Goal: Task Accomplishment & Management: Complete application form

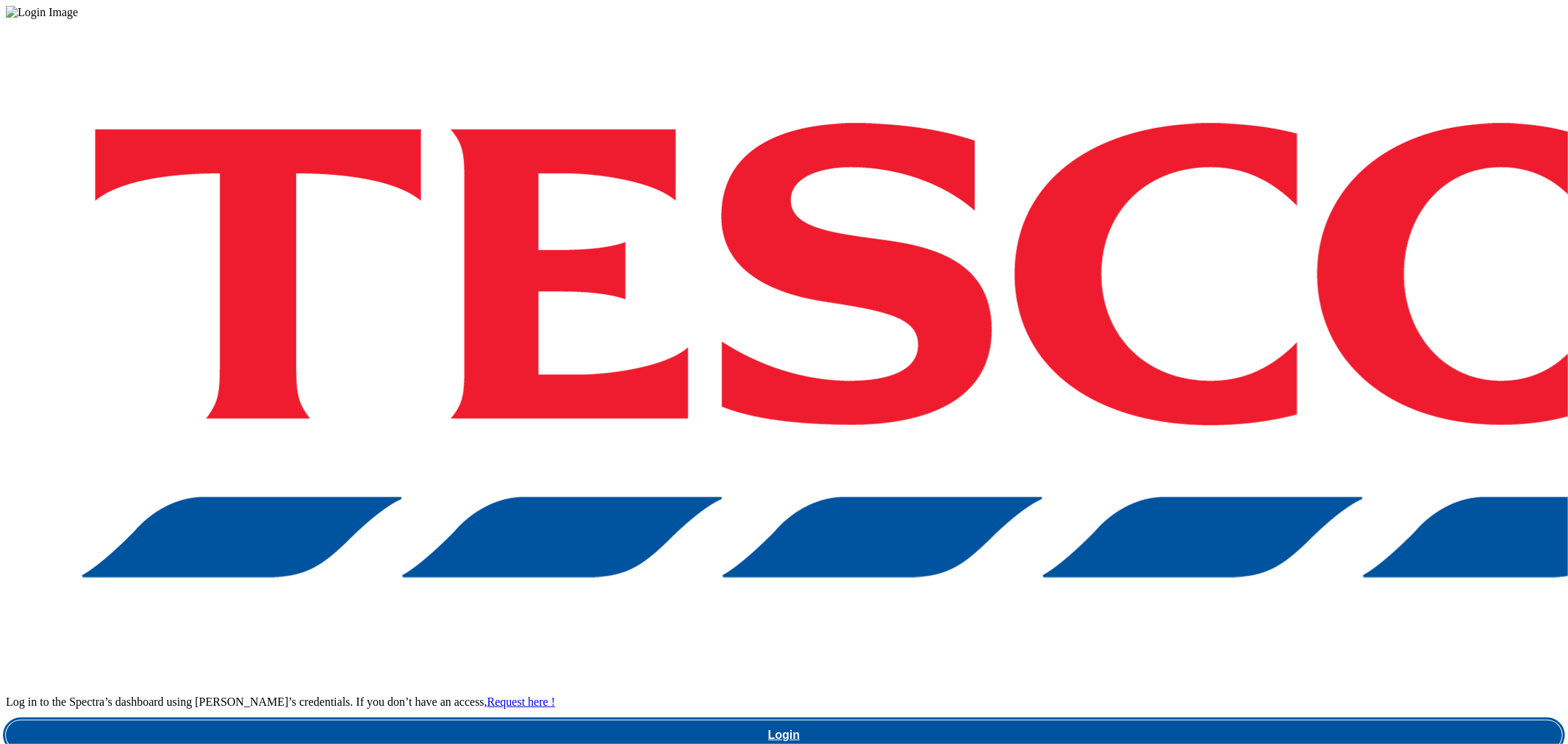
click at [1127, 720] on link "Login" at bounding box center [784, 734] width 1557 height 29
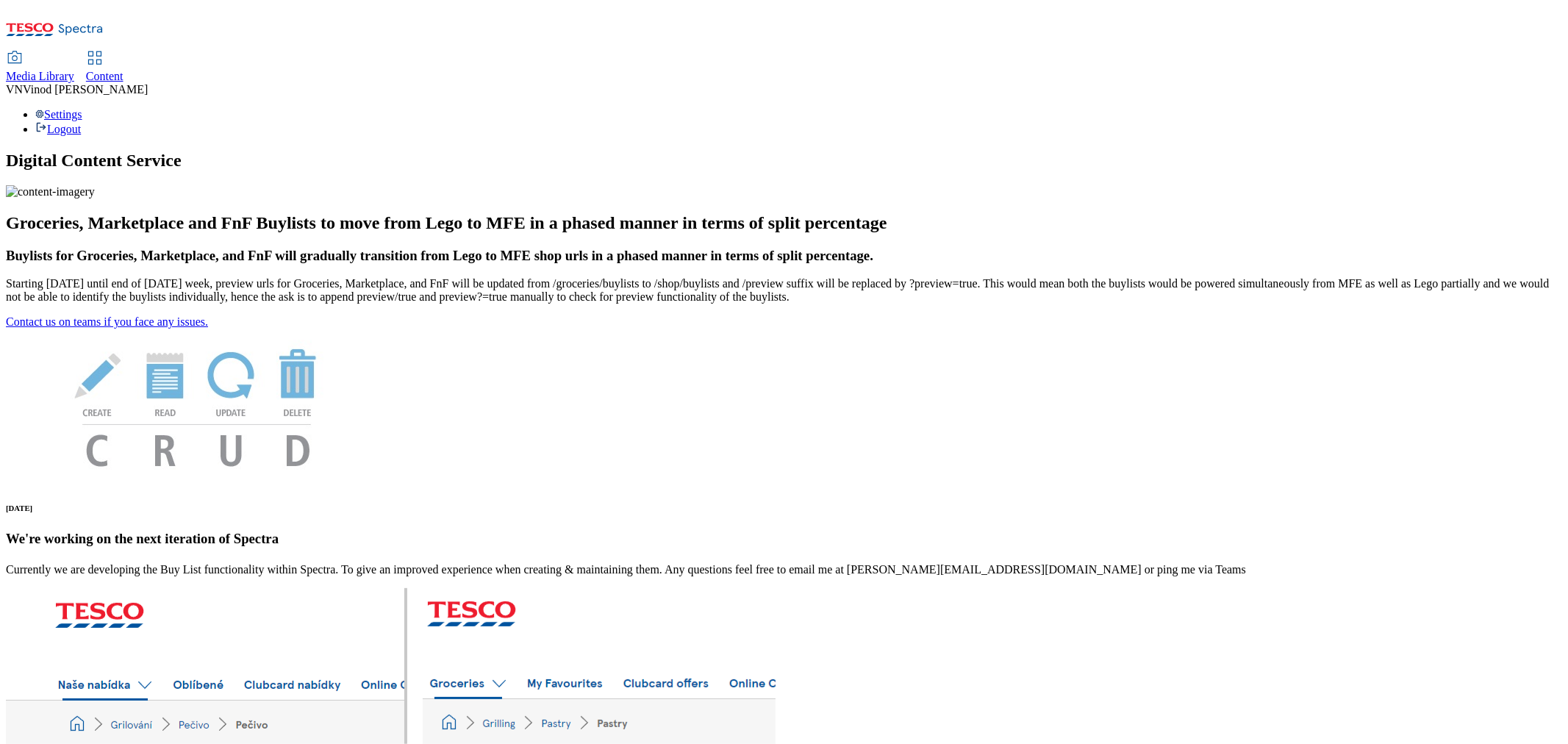
click at [124, 69] on span "Content" at bounding box center [104, 75] width 37 height 12
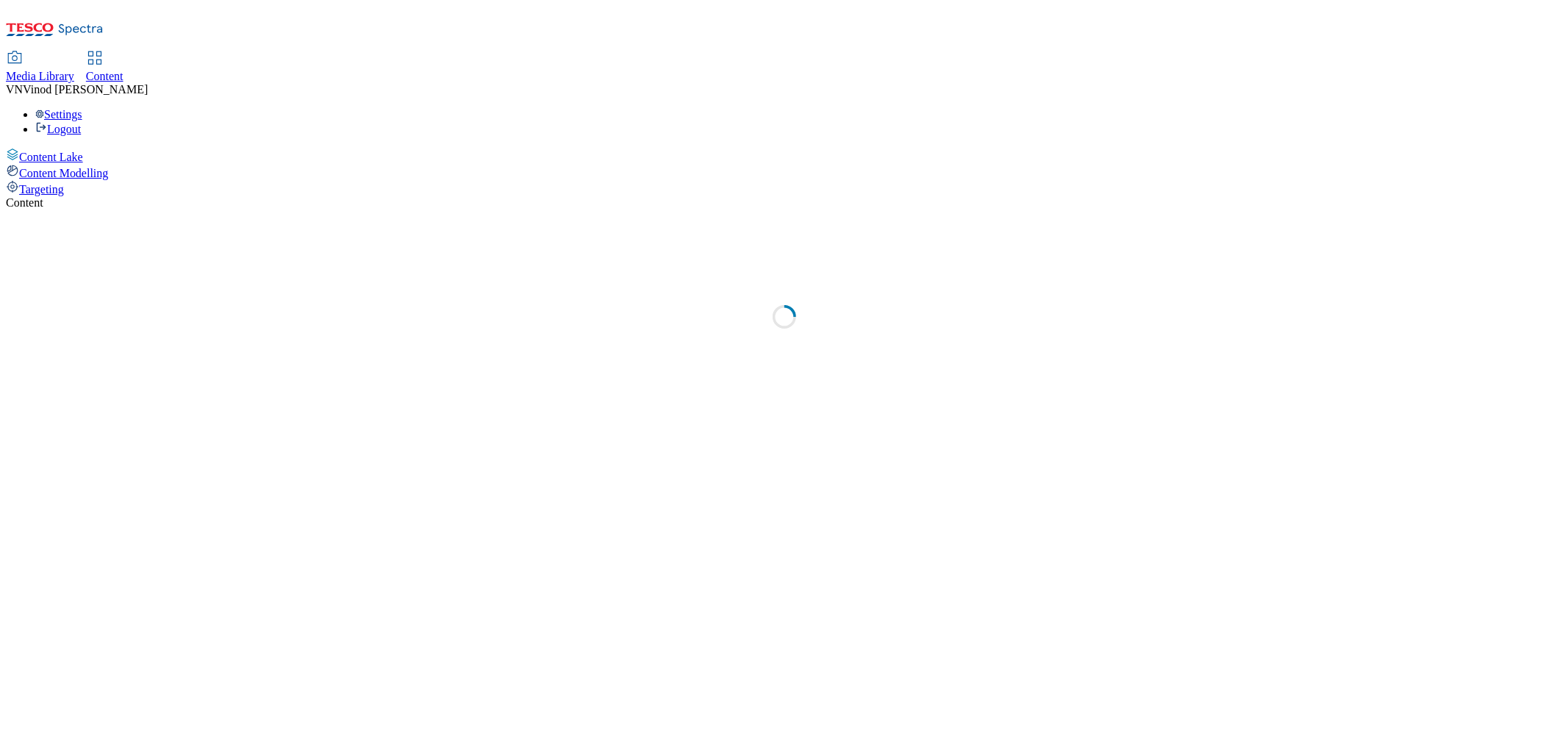
select select "ghs-uk"
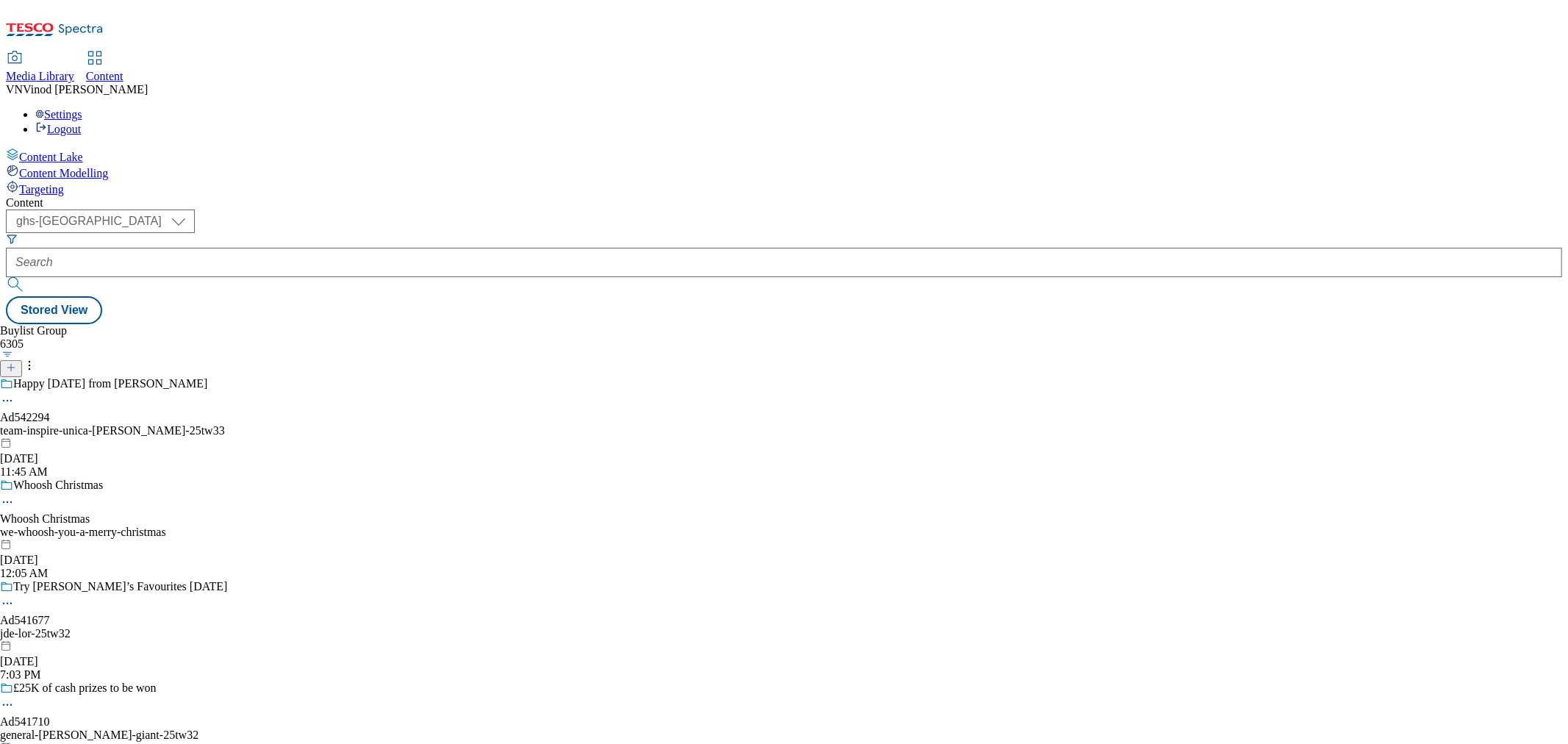
click at [16, 362] on icon at bounding box center [10, 367] width 10 height 10
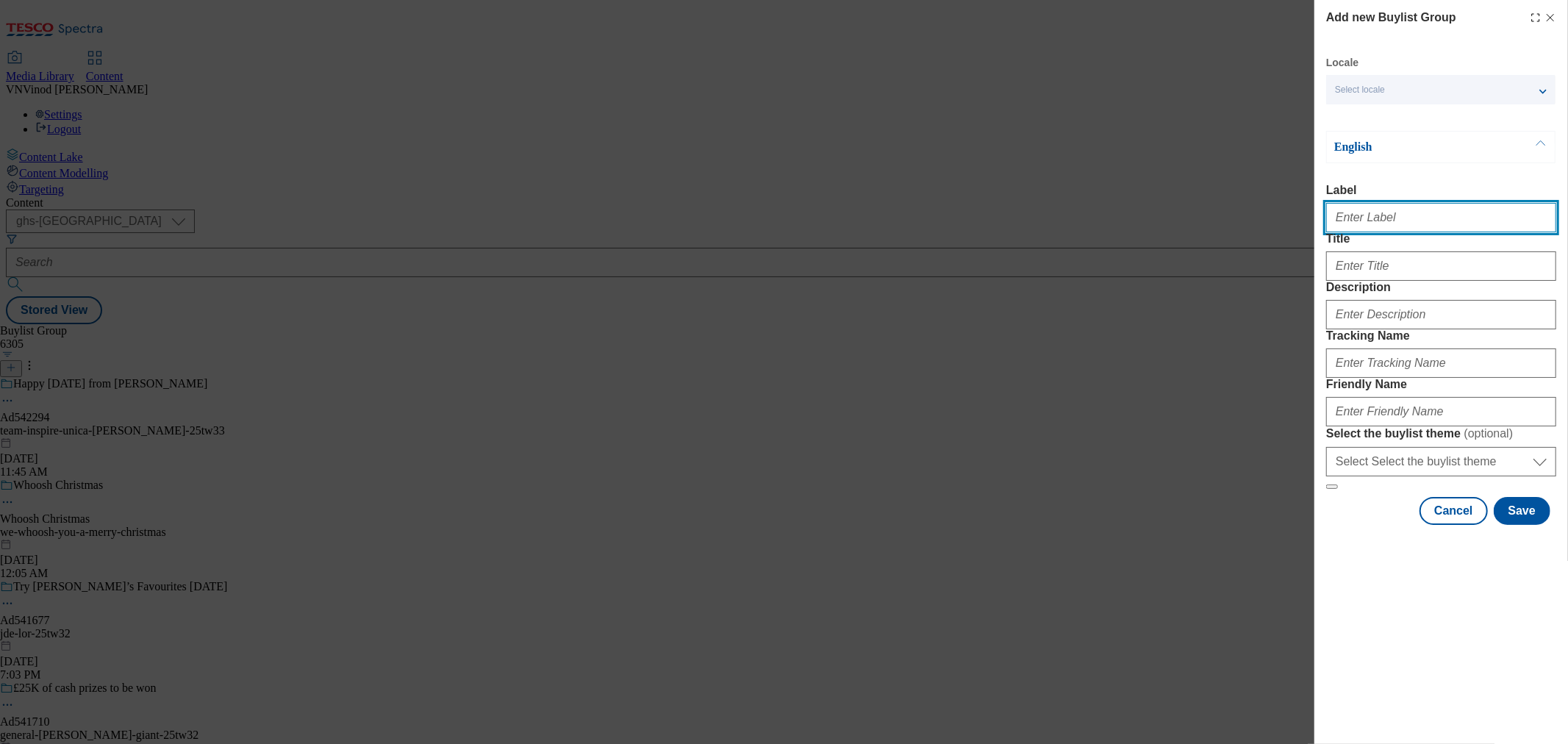
click at [1395, 230] on input "Label" at bounding box center [1441, 217] width 230 height 29
paste input "542325"
paste input "Princes"
click at [1378, 219] on input "Ad542325 Princes" at bounding box center [1441, 217] width 230 height 29
type input "Ad542325 princes"
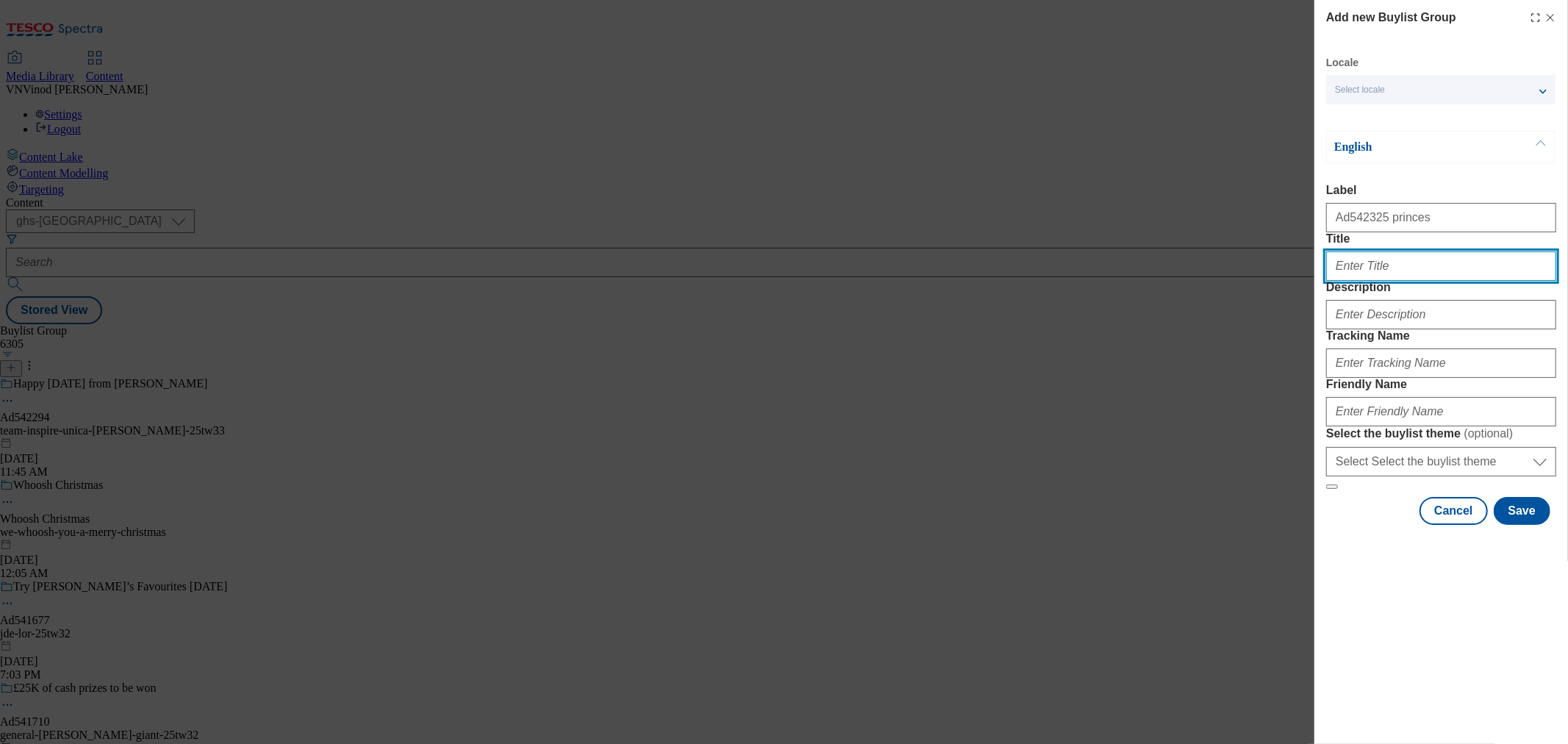
click at [1355, 281] on input "Title" at bounding box center [1441, 265] width 230 height 29
paste input "Makes others beans taste half-baked"
type input "Makes others beans taste half-baked"
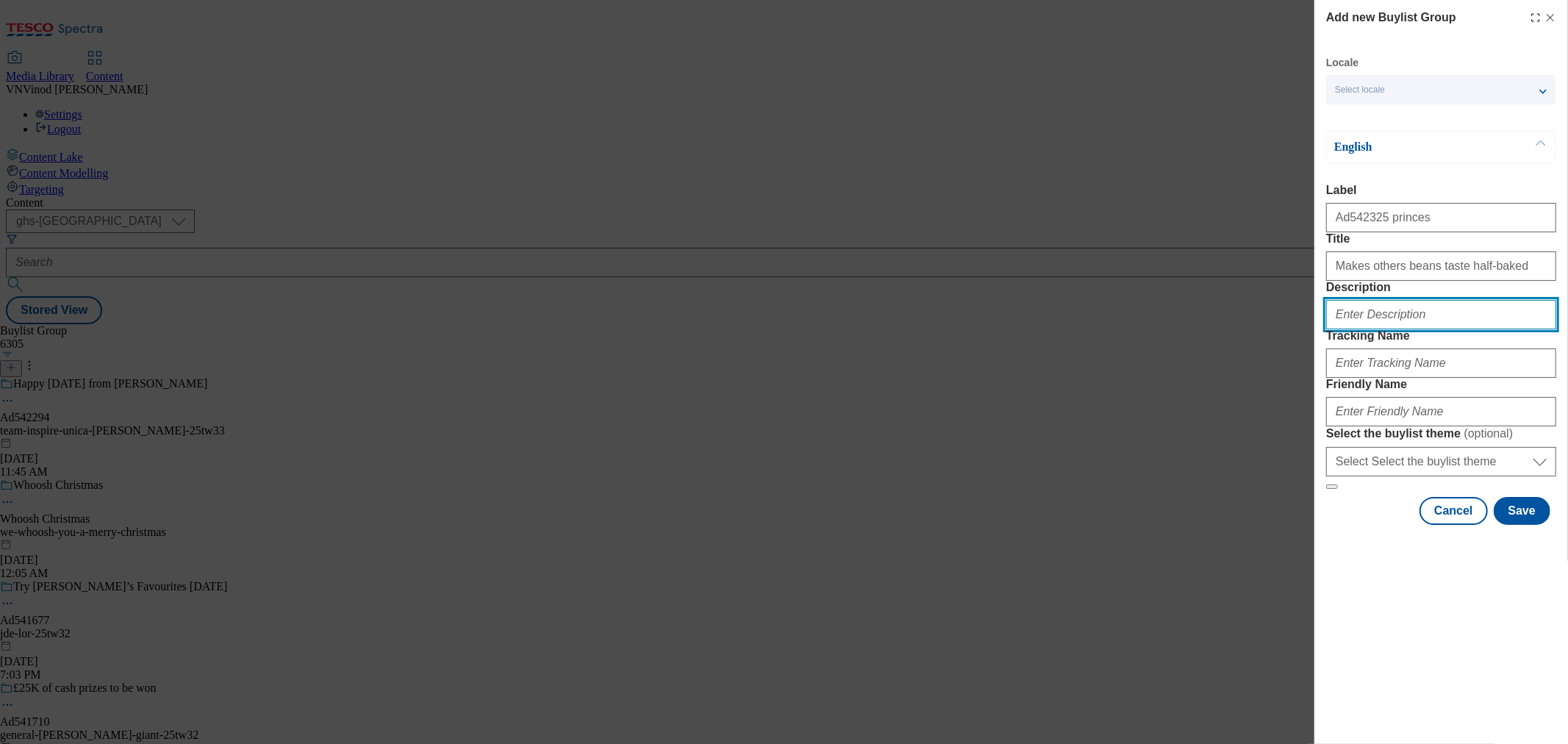
click at [1387, 329] on input "Description" at bounding box center [1441, 314] width 230 height 29
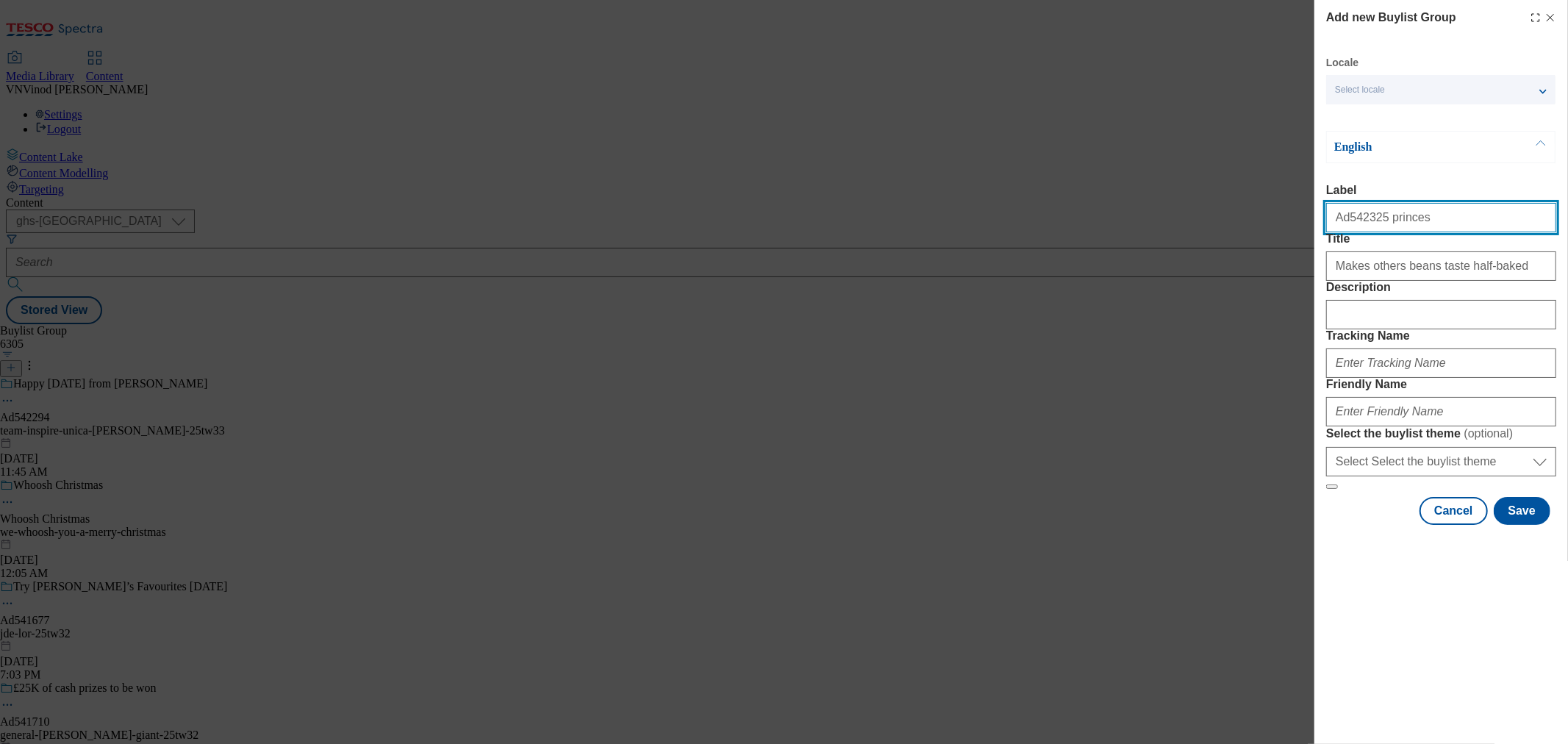
click at [1359, 225] on input "Ad542325 princes" at bounding box center [1441, 217] width 230 height 29
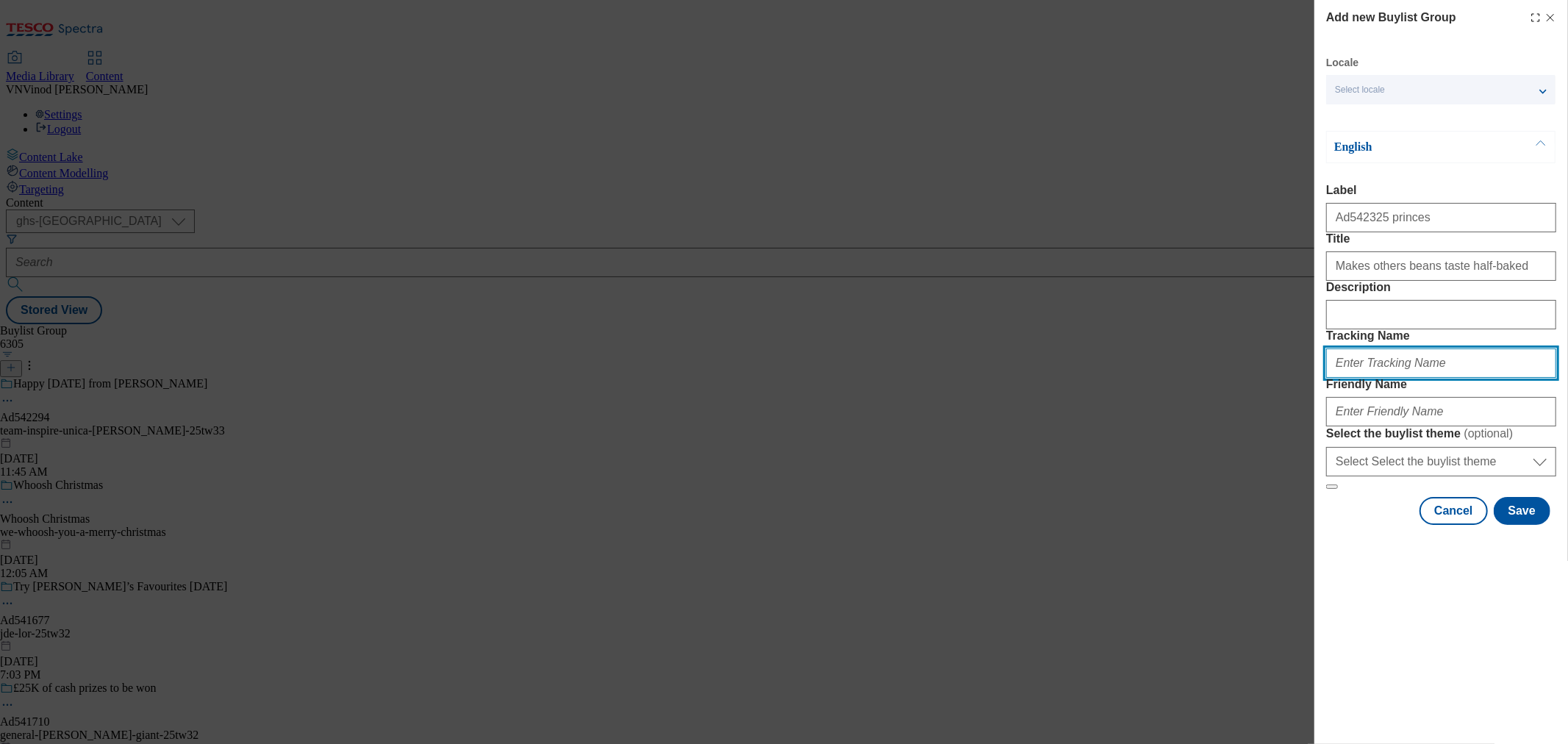
click at [1398, 378] on input "Tracking Name" at bounding box center [1441, 362] width 230 height 29
paste input "Ad542325"
click at [1338, 378] on input "Dh_ADAd542325" at bounding box center [1441, 362] width 230 height 29
click at [1362, 378] on input "DH_ADAd542325" at bounding box center [1441, 362] width 230 height 29
type input "DH_AD542325"
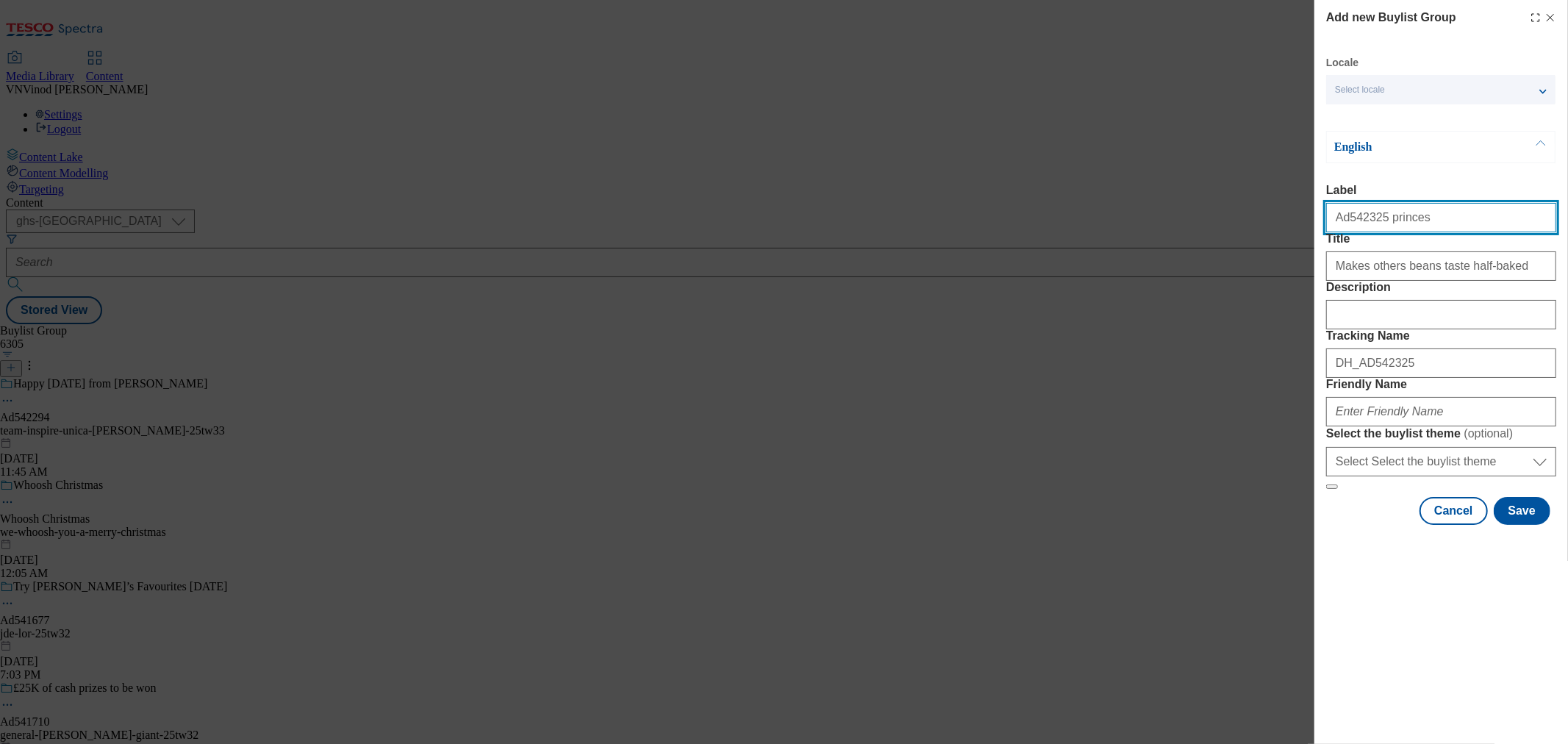
click at [1400, 221] on input "Ad542325 princes" at bounding box center [1441, 217] width 230 height 29
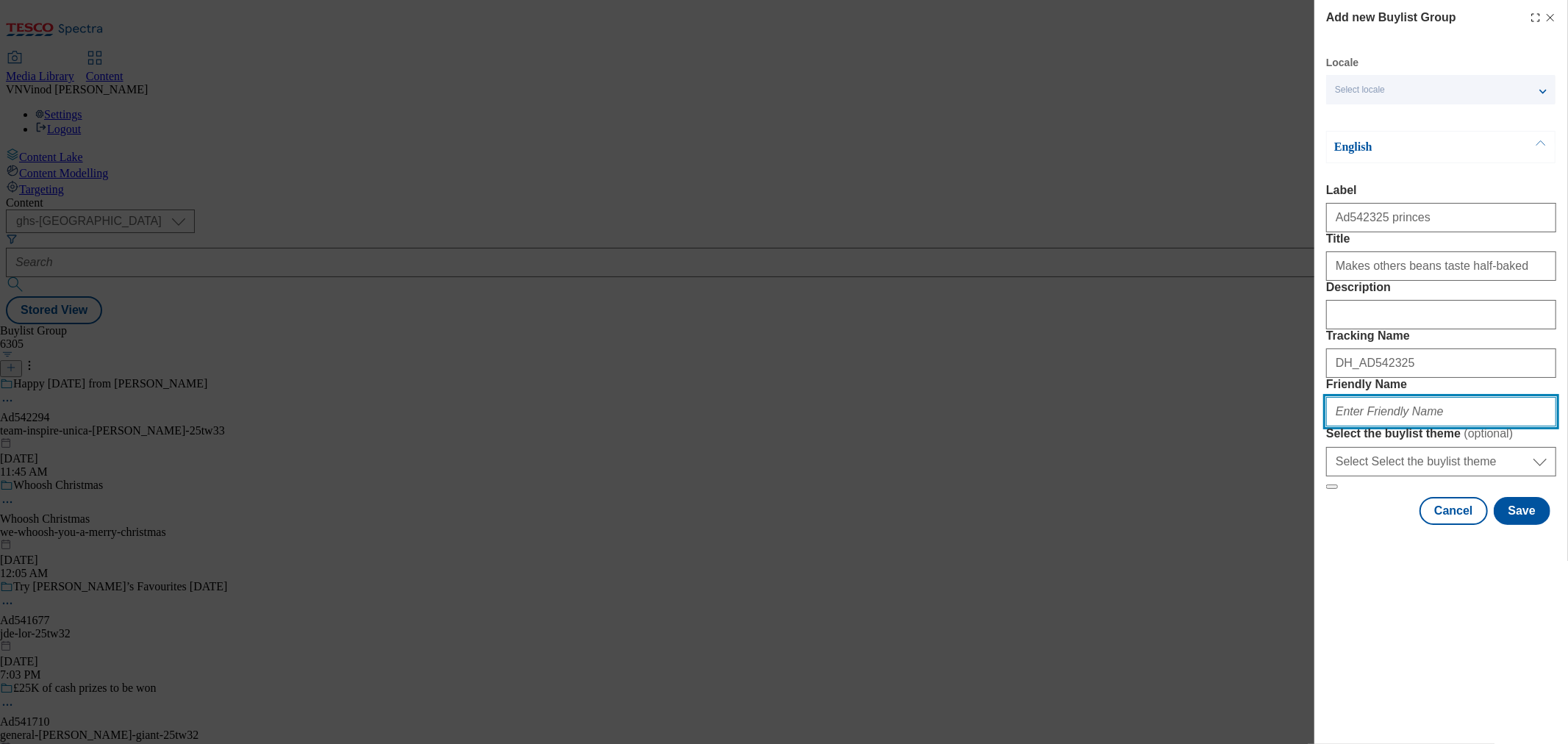
click at [1391, 426] on input "Friendly Name" at bounding box center [1441, 411] width 230 height 29
paste input "princes"
paste input "Branston"
click at [1367, 426] on input "princes-Branston" at bounding box center [1441, 411] width 230 height 29
click at [1431, 426] on input "princes-branston" at bounding box center [1441, 411] width 230 height 29
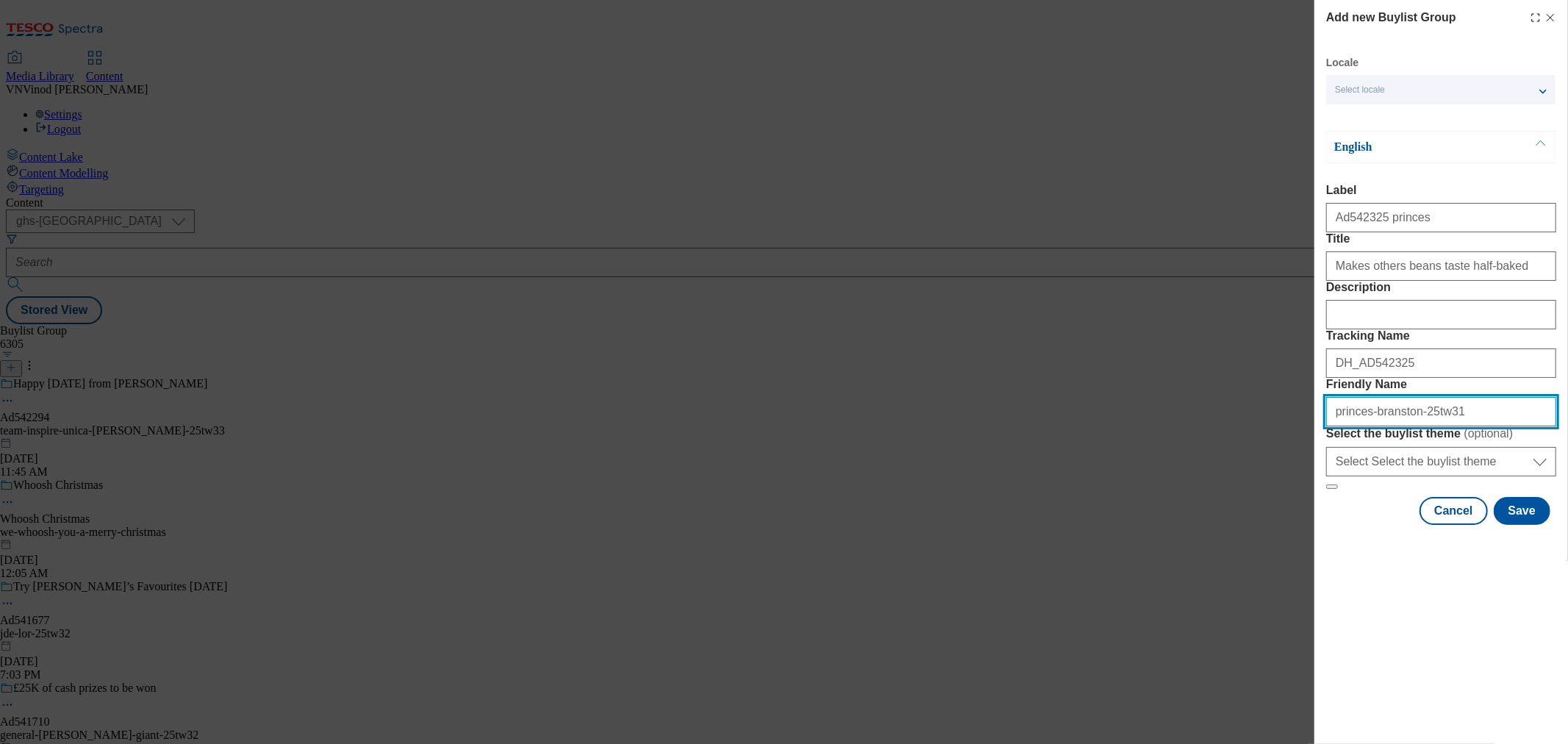
type input "princes-branston-25tw31"
drag, startPoint x: 1456, startPoint y: 516, endPoint x: 853, endPoint y: 480, distance: 604.1
click at [911, 480] on div "Add new Buylist Group Locale Select locale English Welsh English Label Ad542325…" at bounding box center [784, 372] width 1568 height 744
click at [1533, 525] on button "Save" at bounding box center [1522, 510] width 57 height 28
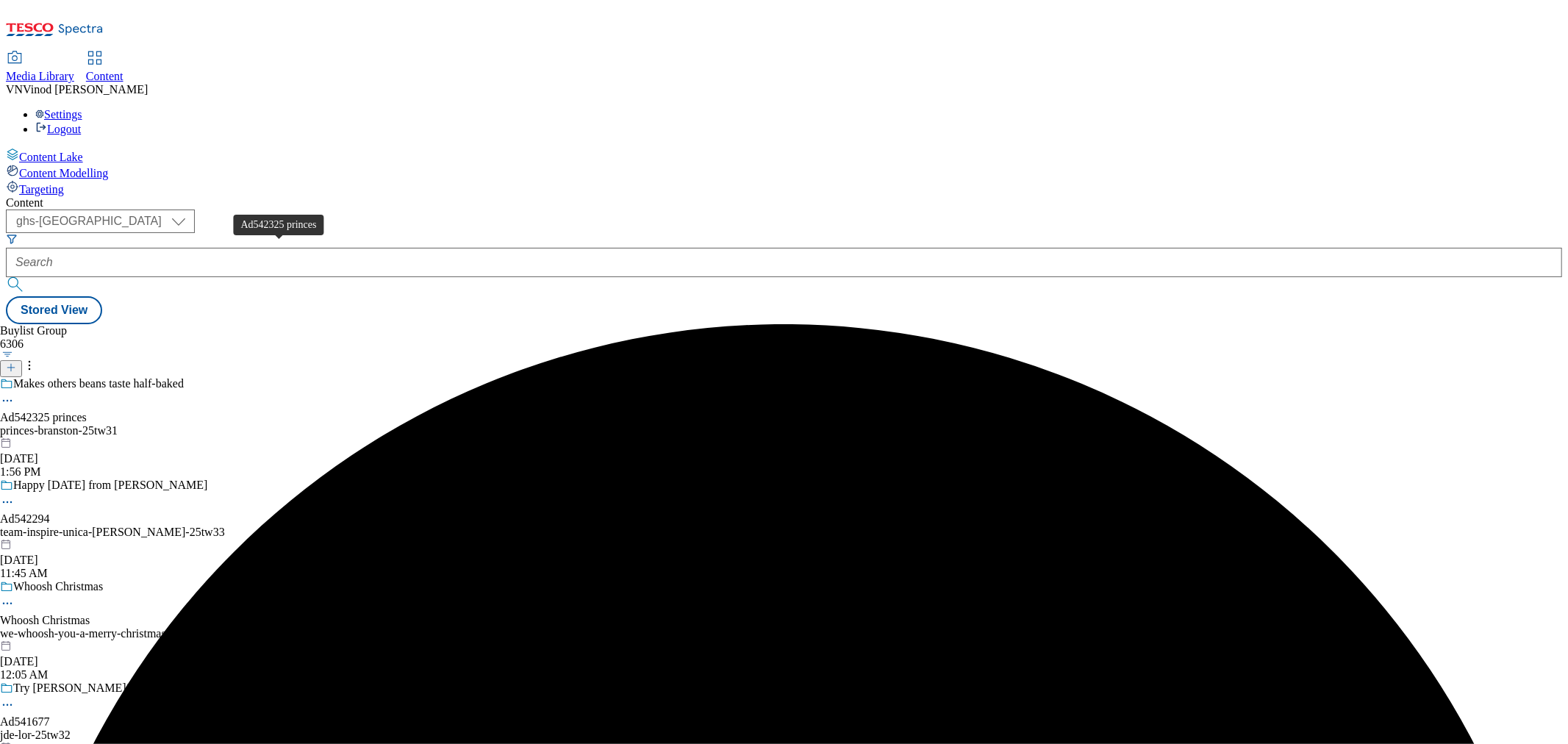
click at [87, 411] on div "Ad542325 princes" at bounding box center [43, 418] width 87 height 13
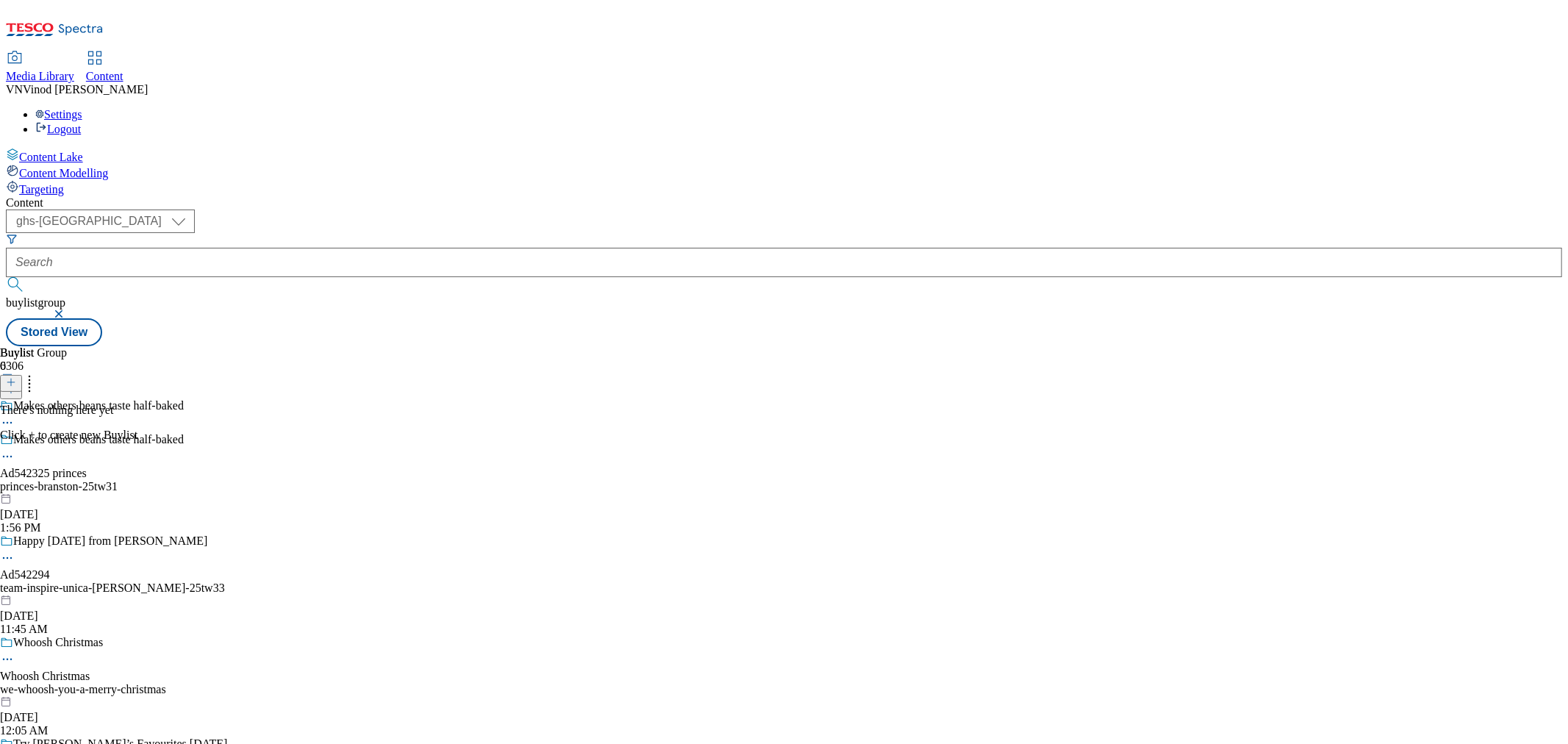
click at [16, 377] on icon at bounding box center [10, 382] width 10 height 10
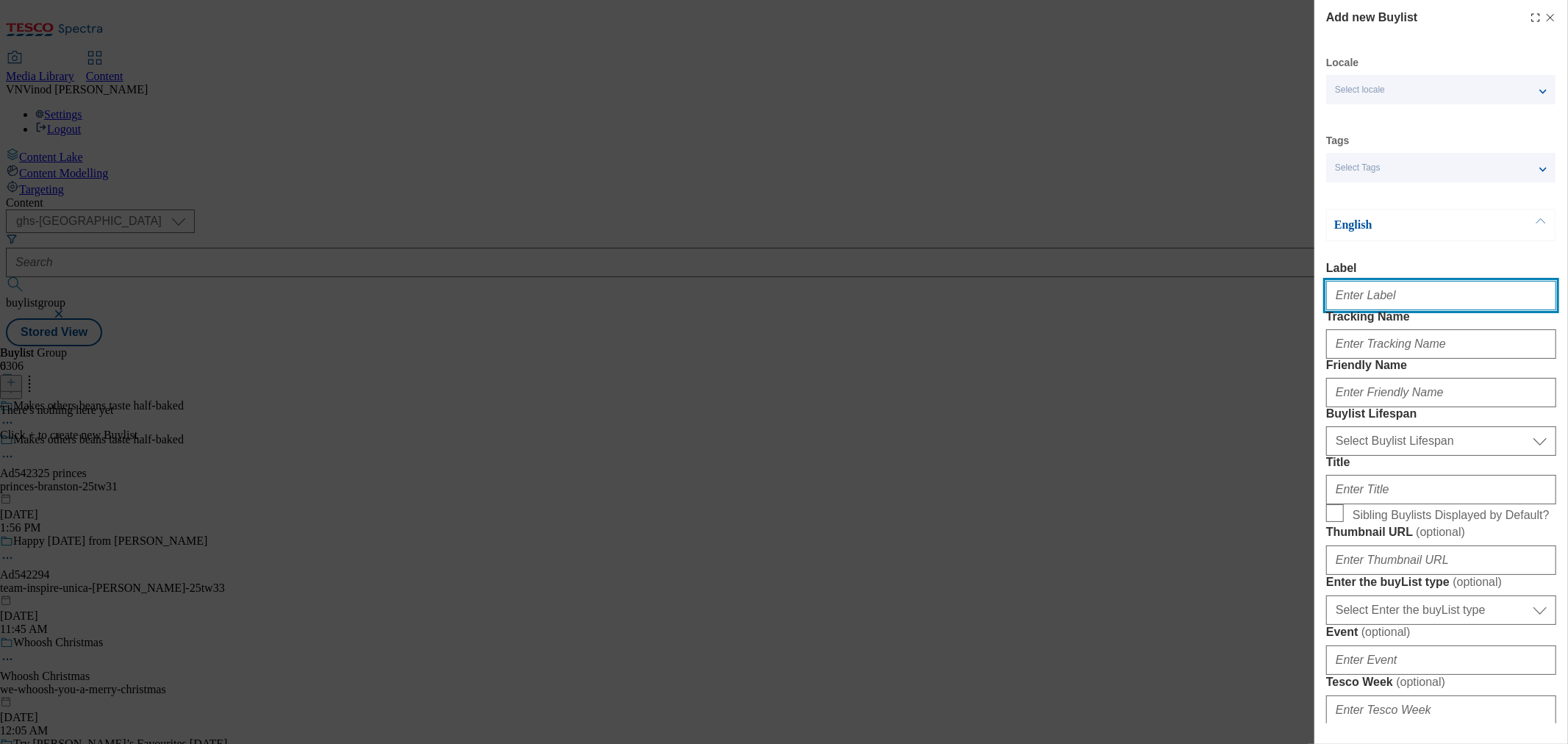
click at [1390, 299] on input "Label" at bounding box center [1441, 295] width 230 height 29
paste input "542325"
type input "Ad542325"
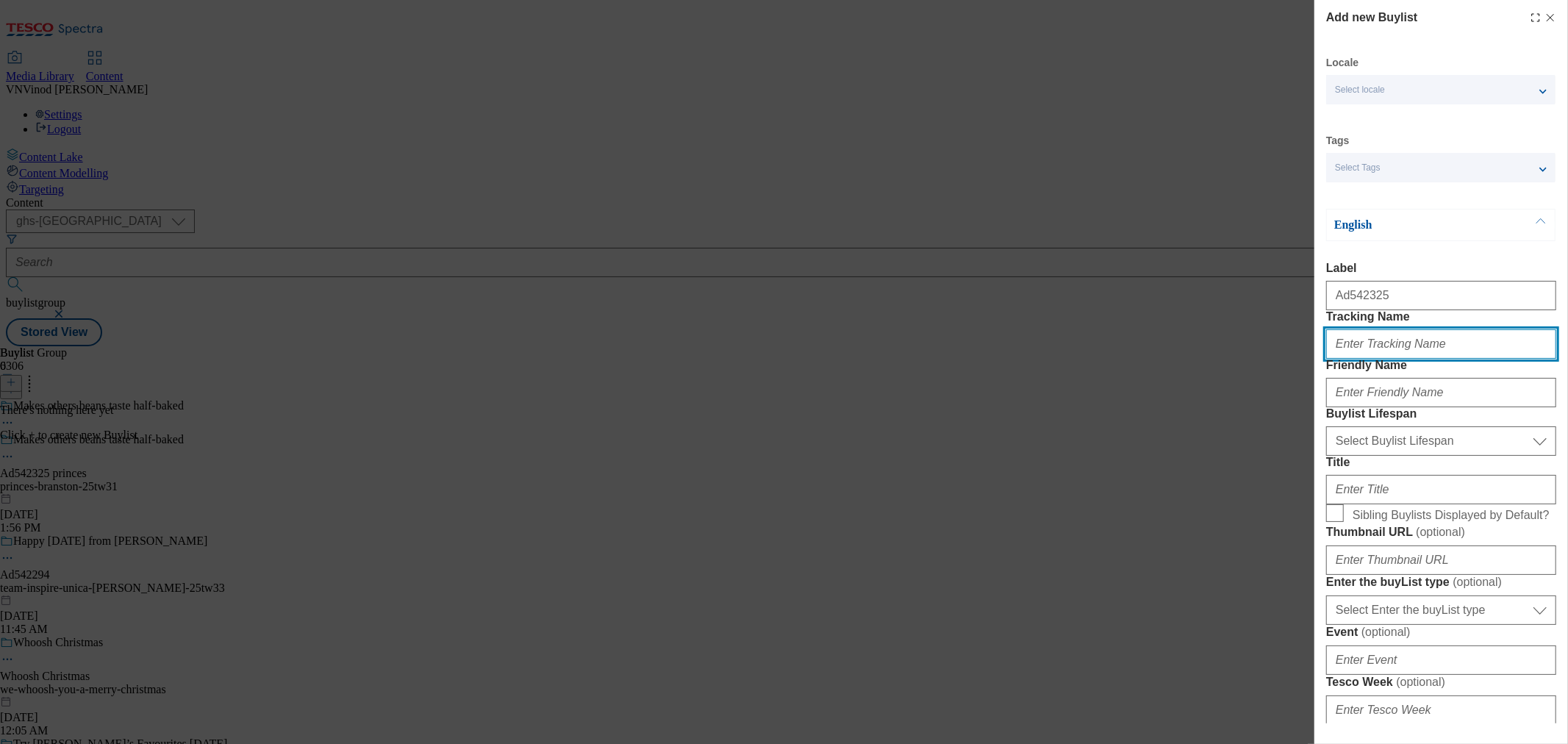
click at [1379, 359] on input "Tracking Name" at bounding box center [1441, 343] width 230 height 29
paste input "542325"
click at [1341, 359] on input "Dh_AD542325" at bounding box center [1441, 343] width 230 height 29
type input "DH_AD542325"
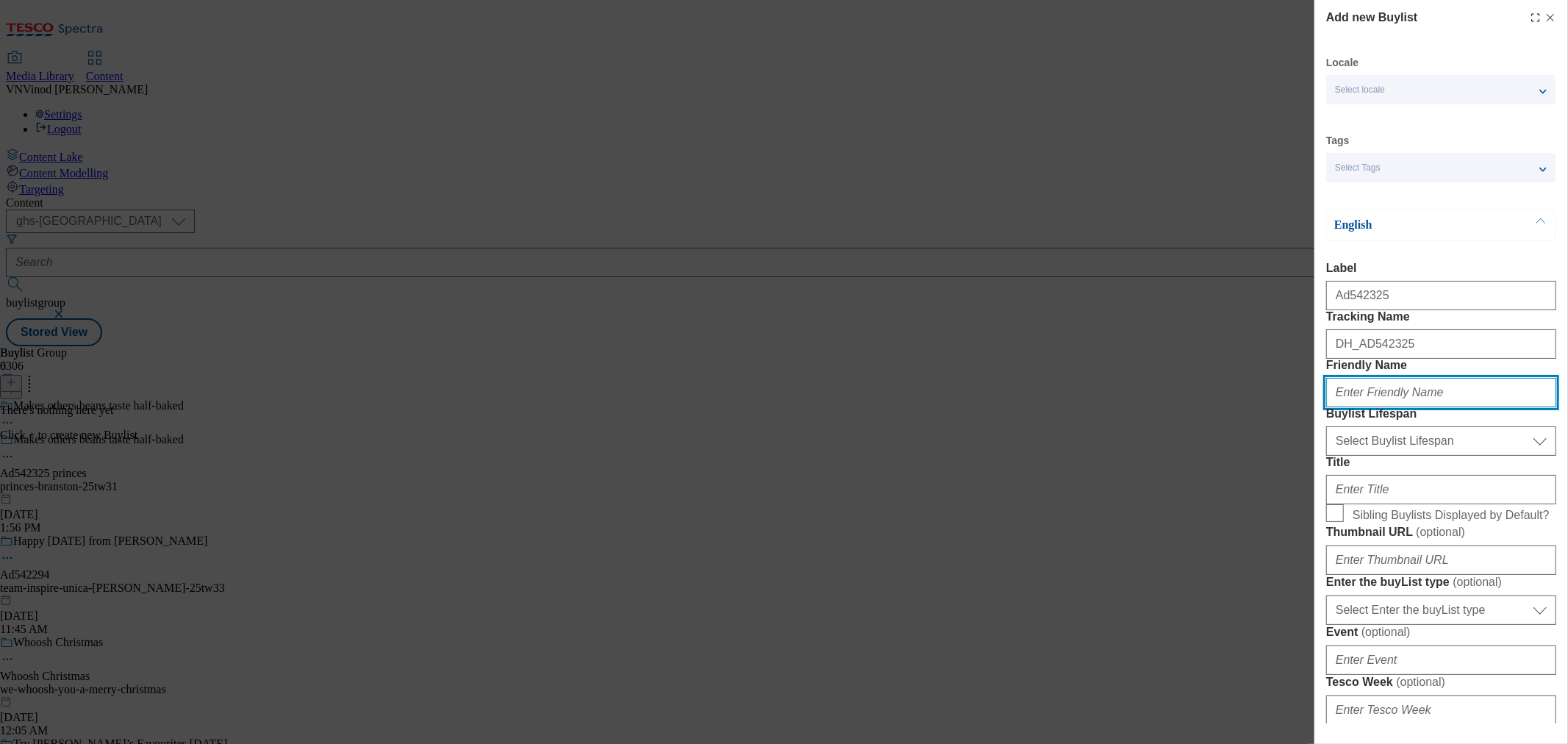
click at [1417, 407] on input "Friendly Name" at bounding box center [1441, 392] width 230 height 29
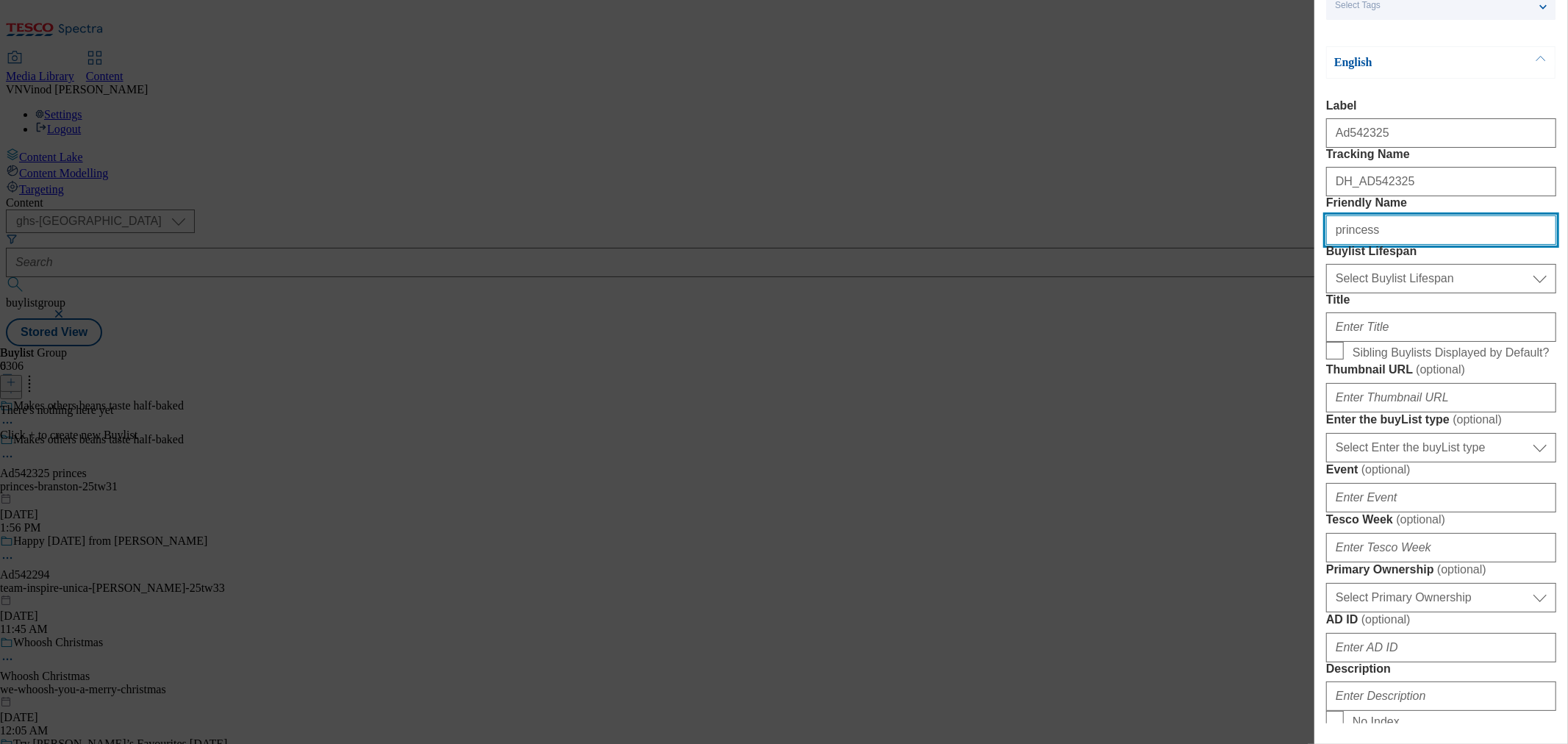
scroll to position [164, 0]
type input "princess"
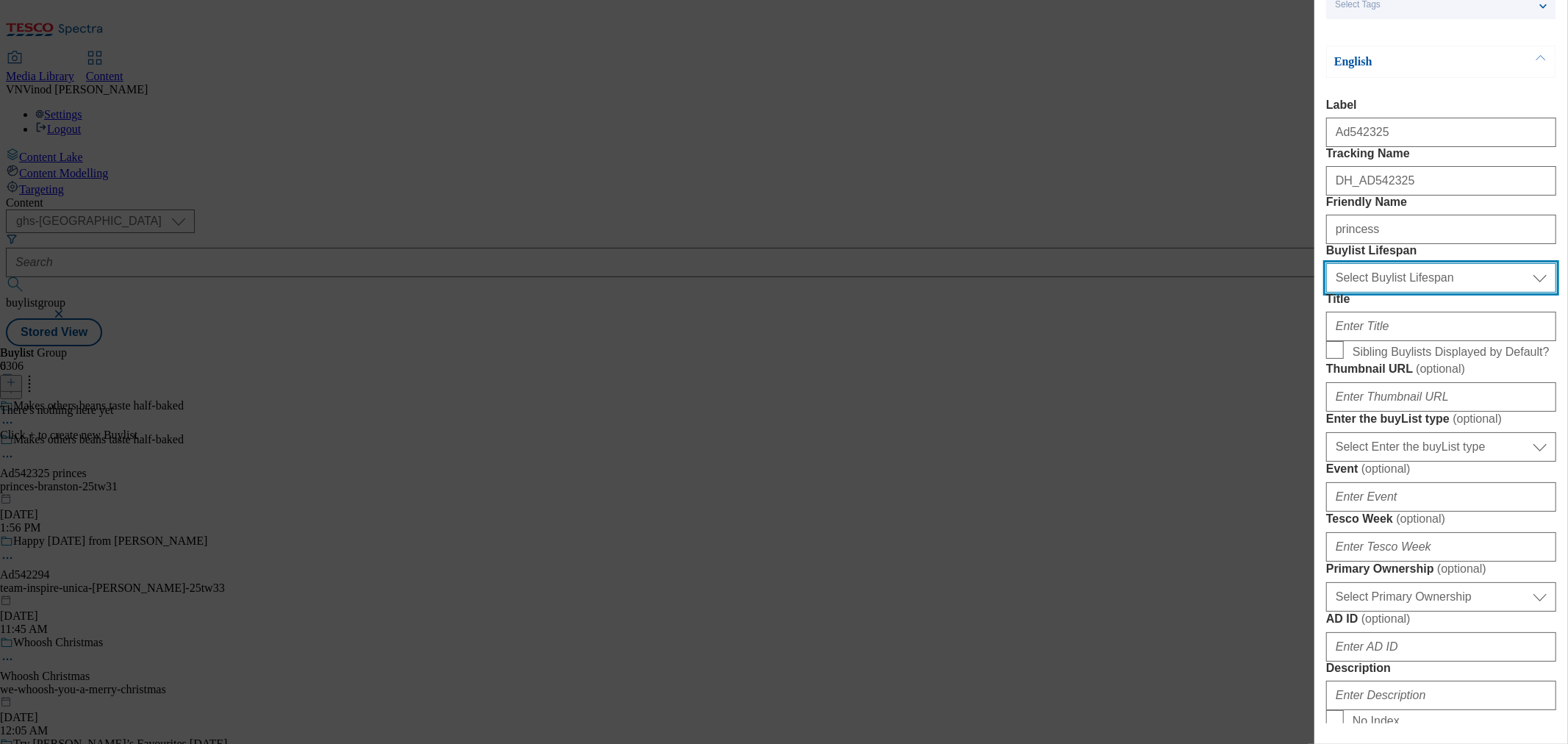
click at [1478, 293] on select "Select Buylist Lifespan evergreen seasonal tactical" at bounding box center [1441, 278] width 230 height 29
select select "tactical"
click at [1326, 293] on select "Select Buylist Lifespan evergreen seasonal tactical" at bounding box center [1441, 278] width 230 height 29
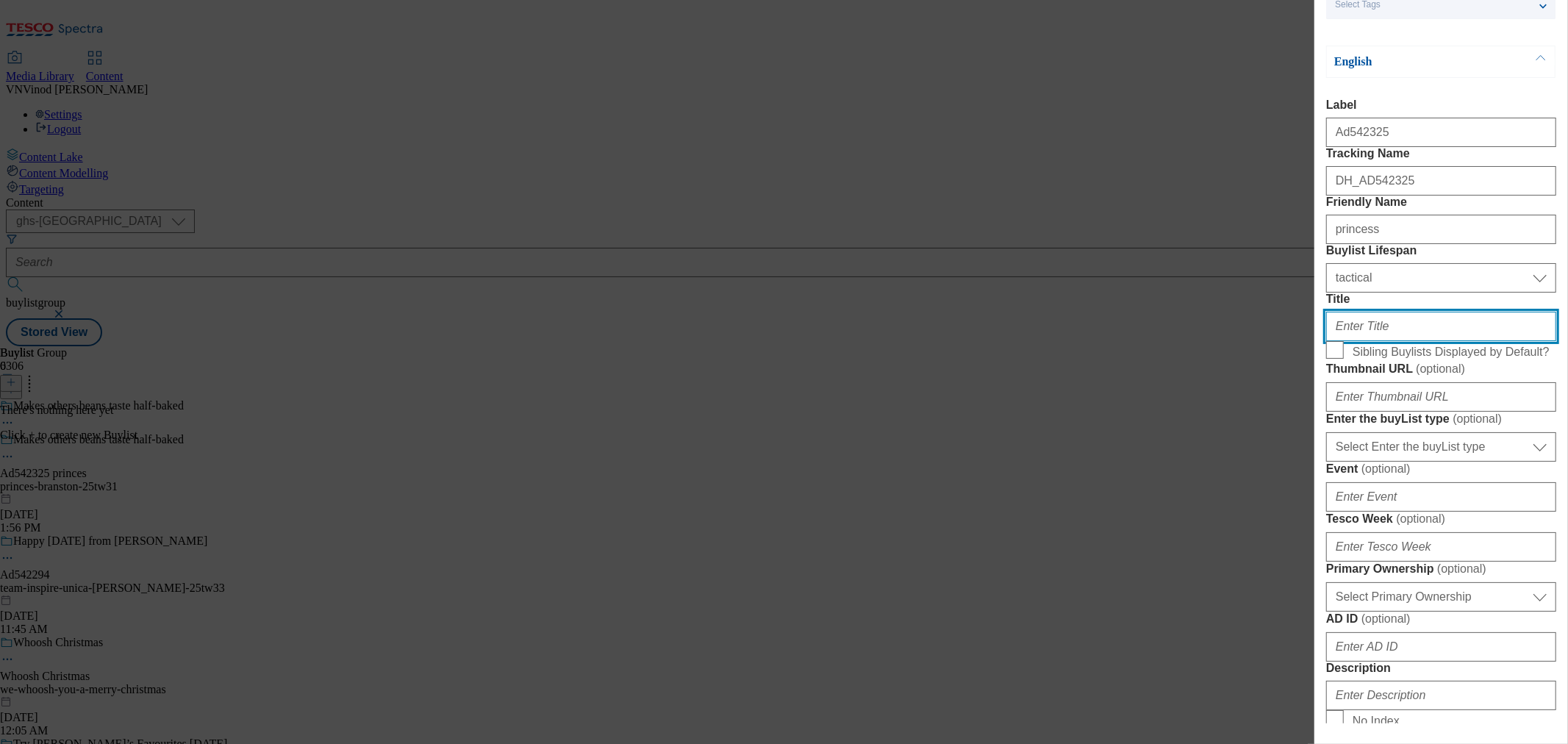
click at [1380, 342] on input "Title" at bounding box center [1441, 326] width 230 height 29
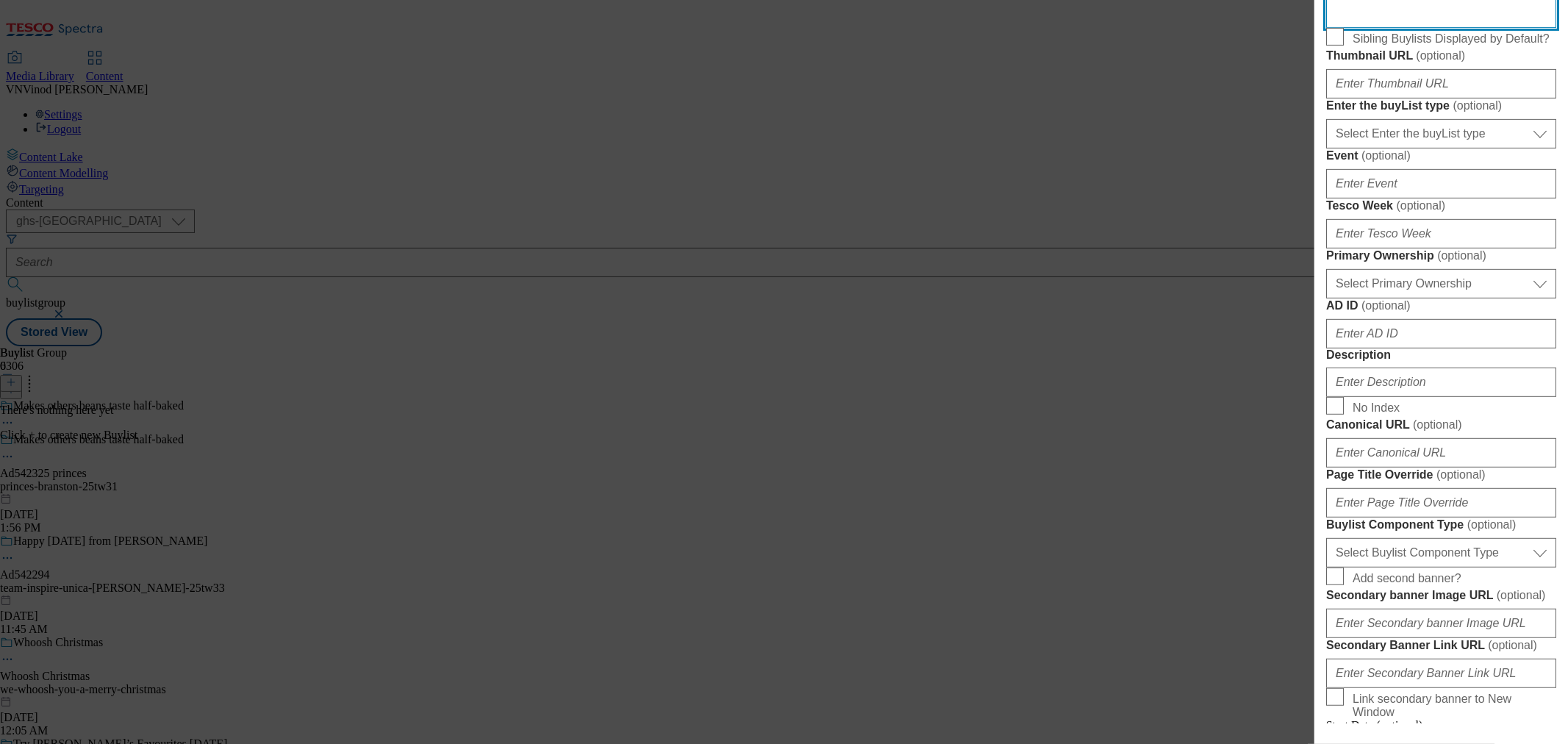
scroll to position [490, 0]
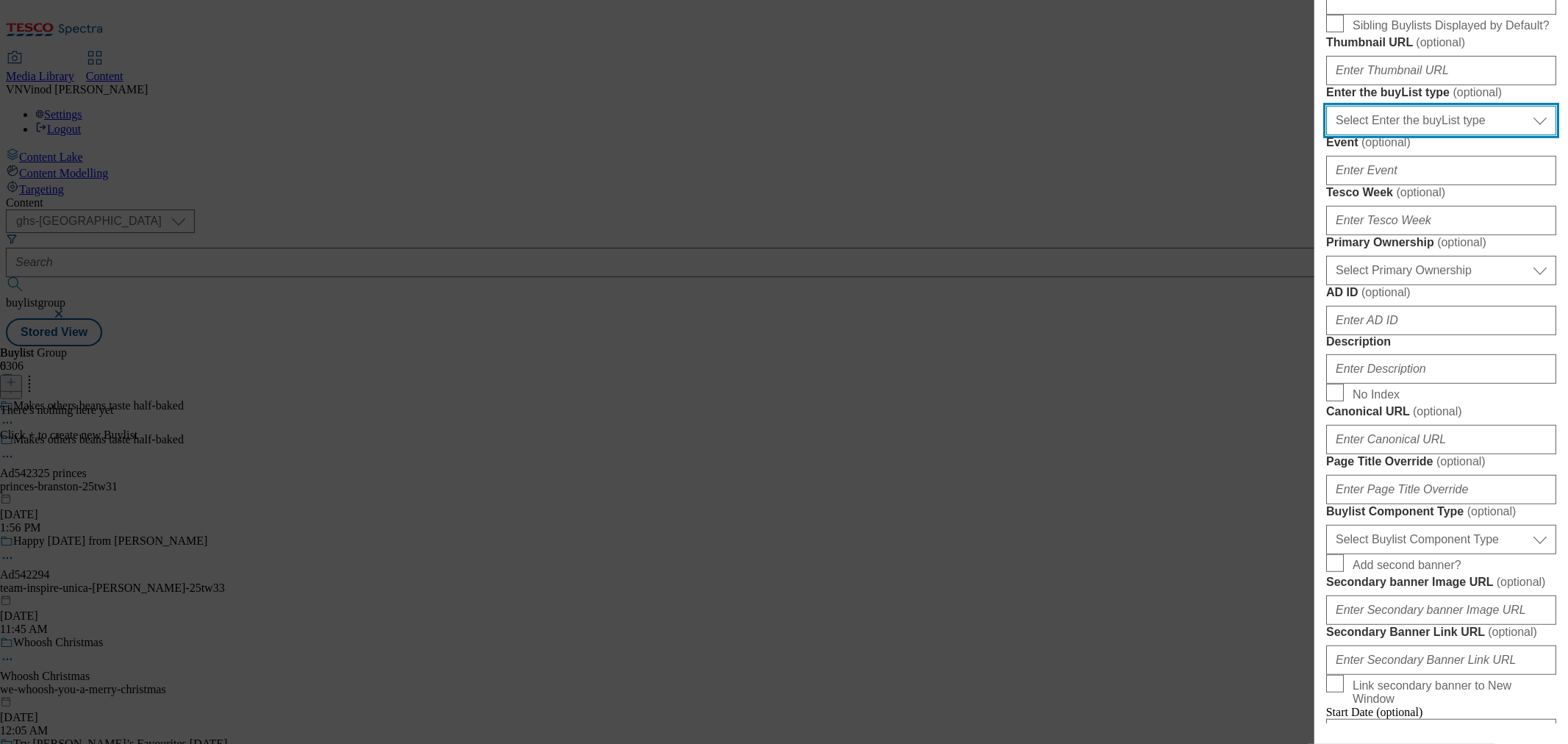
click at [1467, 135] on select "Select Enter the buyList type event supplier funded long term >4 weeks supplier…" at bounding box center [1441, 120] width 230 height 29
select select "supplier funded short term 1-3 weeks"
click at [1326, 135] on select "Select Enter the buyList type event supplier funded long term >4 weeks supplier…" at bounding box center [1441, 120] width 230 height 29
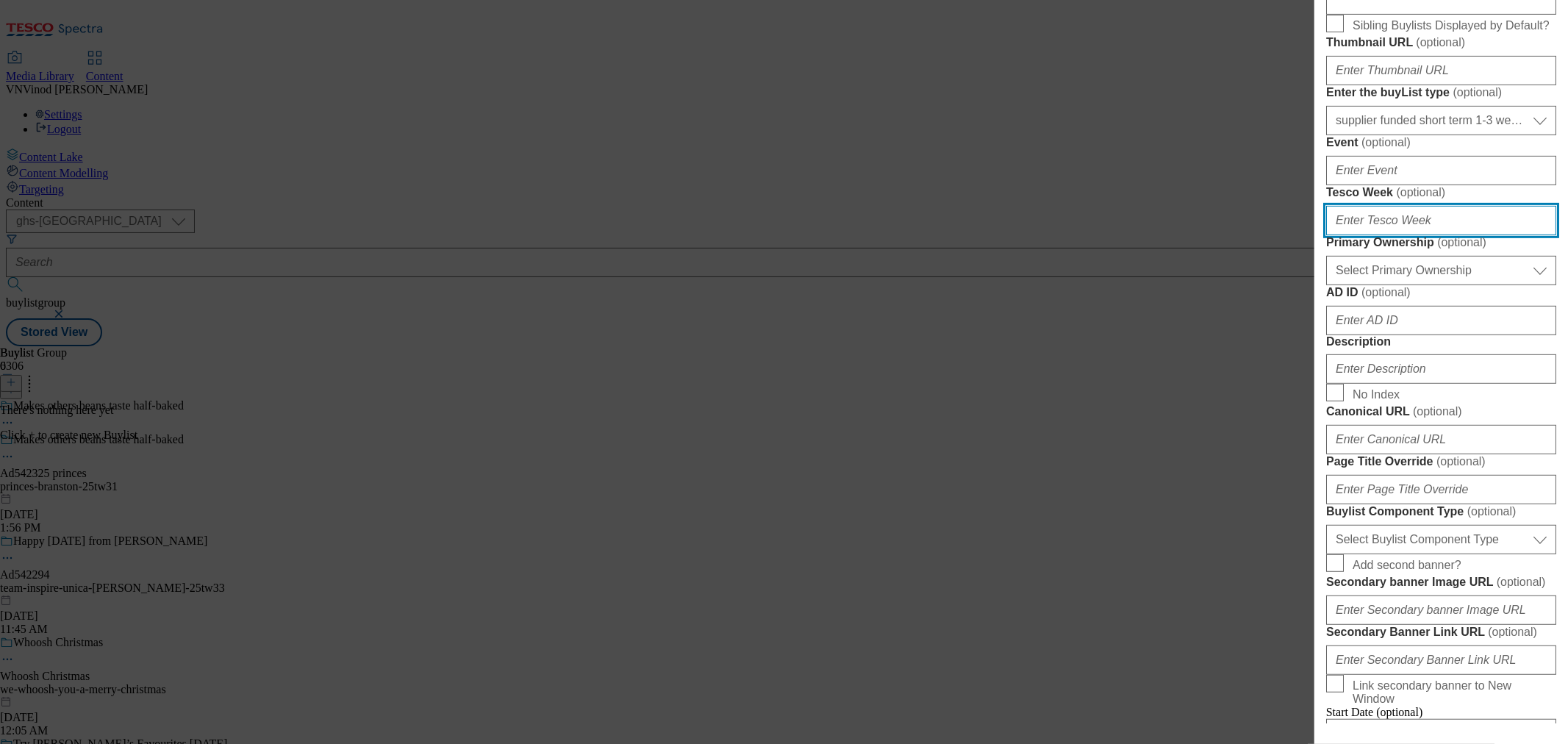
click at [1404, 235] on input "Tesco Week ( optional )" at bounding box center [1441, 220] width 230 height 29
type input "31"
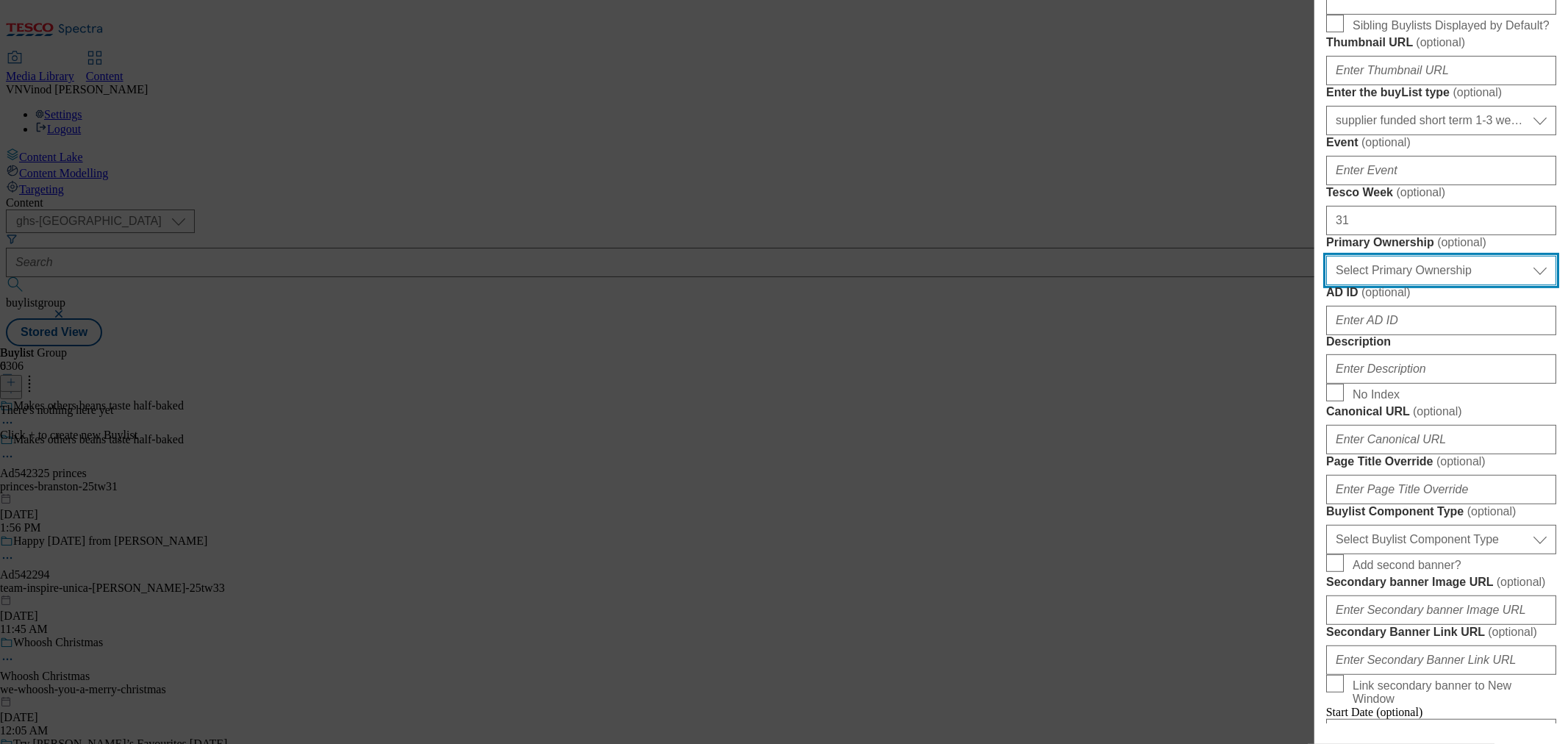
click at [1412, 285] on select "Select Primary Ownership tesco dunnhumby" at bounding box center [1441, 270] width 230 height 29
select select "dunnhumby"
click at [1326, 285] on select "Select Primary Ownership tesco dunnhumby" at bounding box center [1441, 270] width 230 height 29
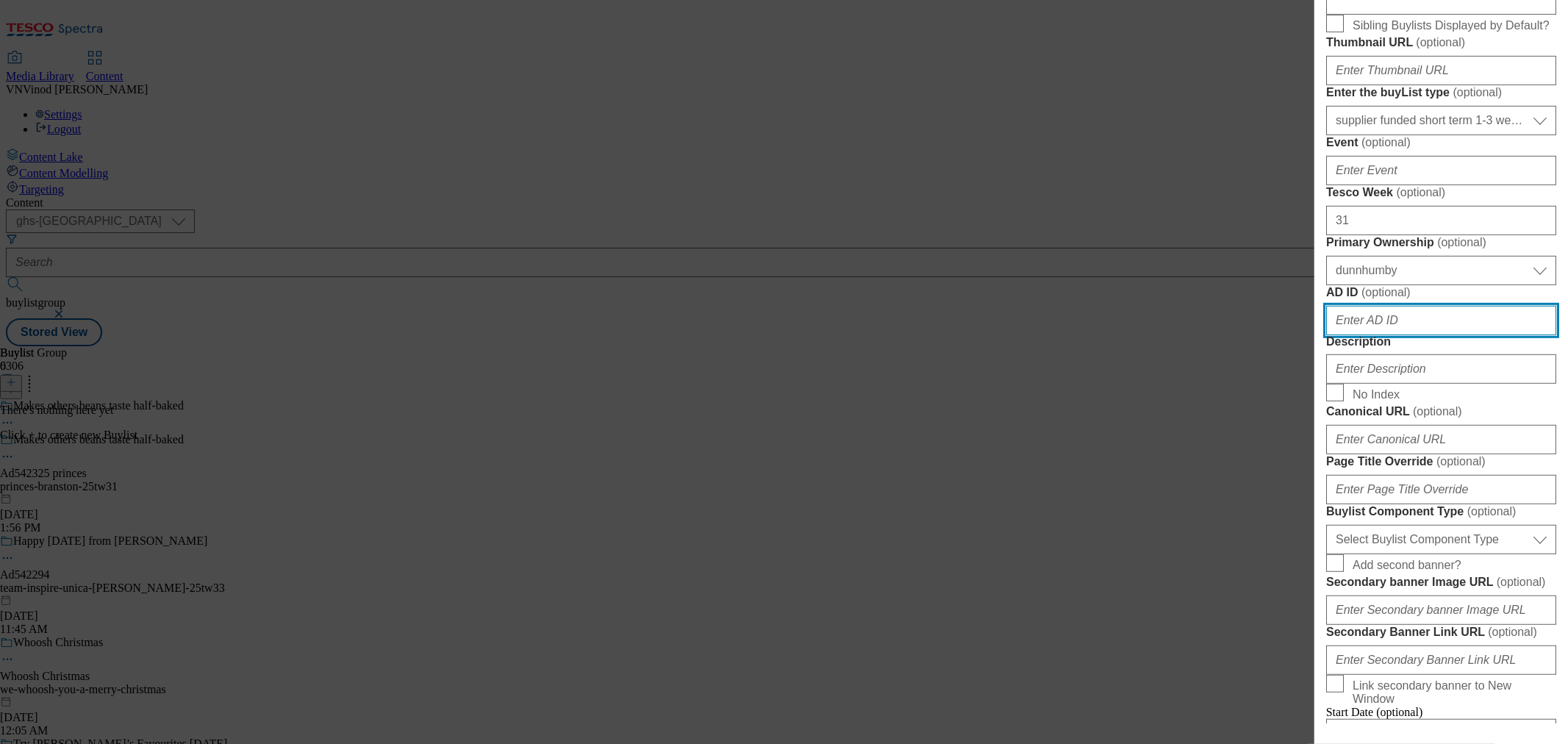
click at [1396, 335] on input "AD ID ( optional )" at bounding box center [1441, 320] width 230 height 29
paste input "542325"
type input "542325"
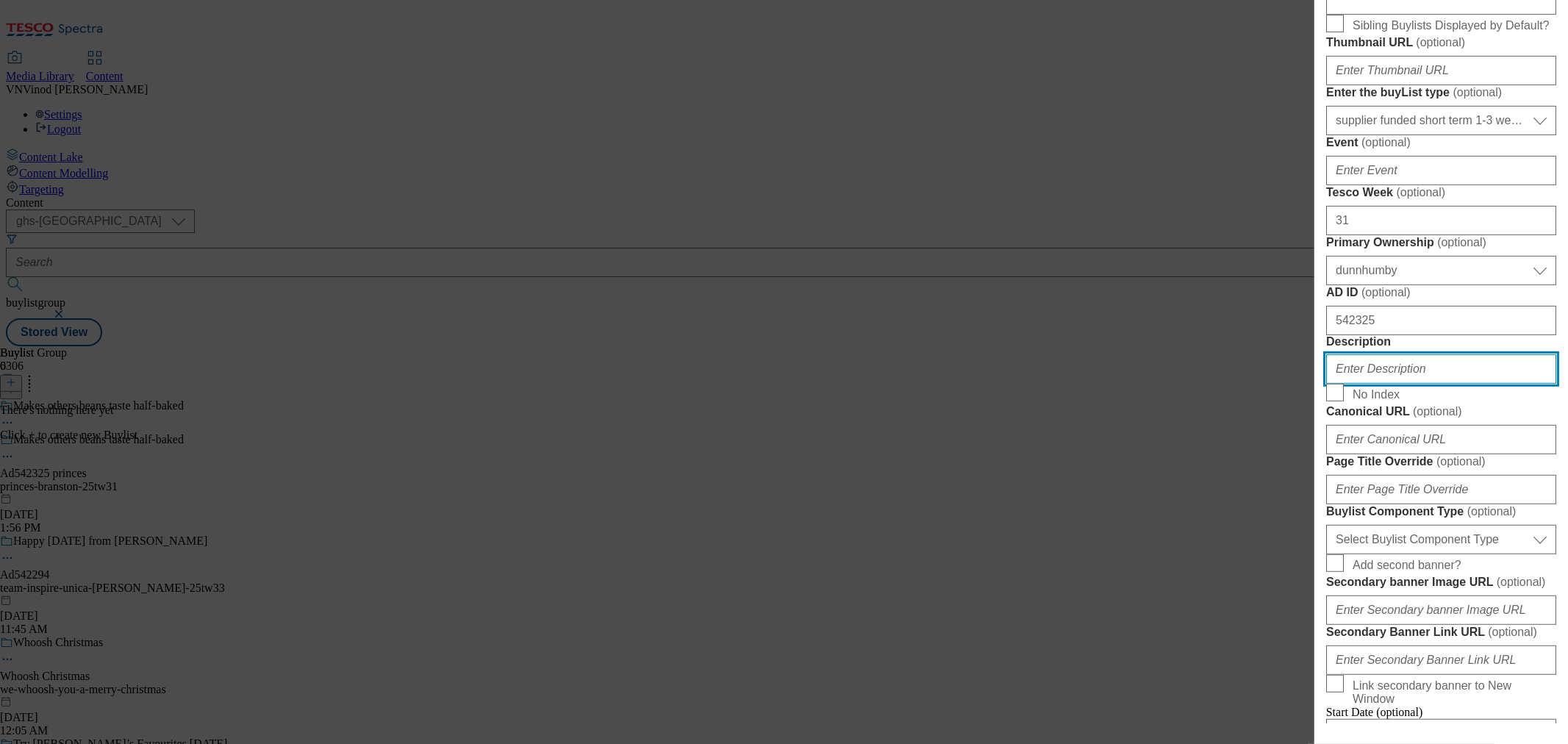
click at [1391, 383] on input "Description" at bounding box center [1441, 368] width 230 height 29
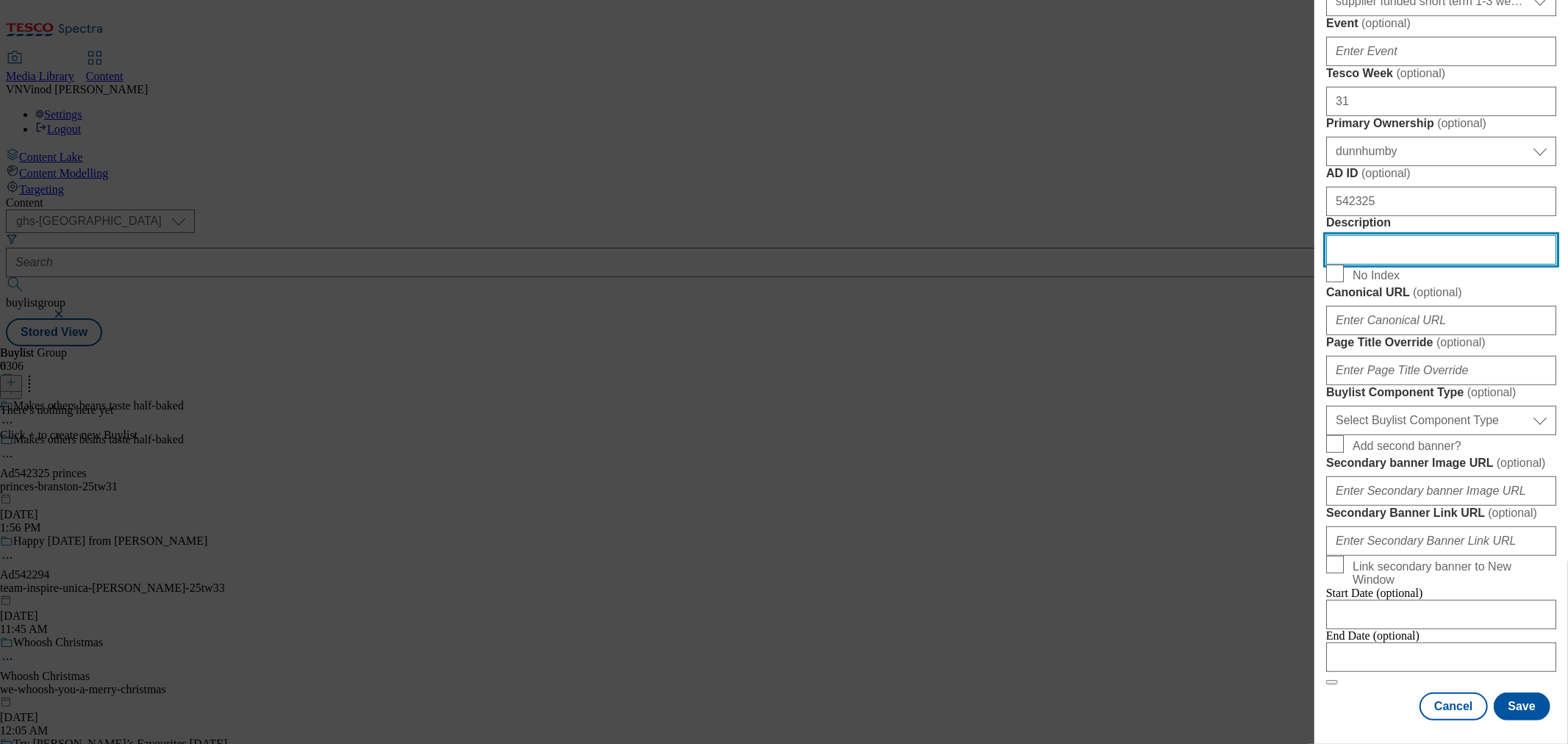
scroll to position [980, 0]
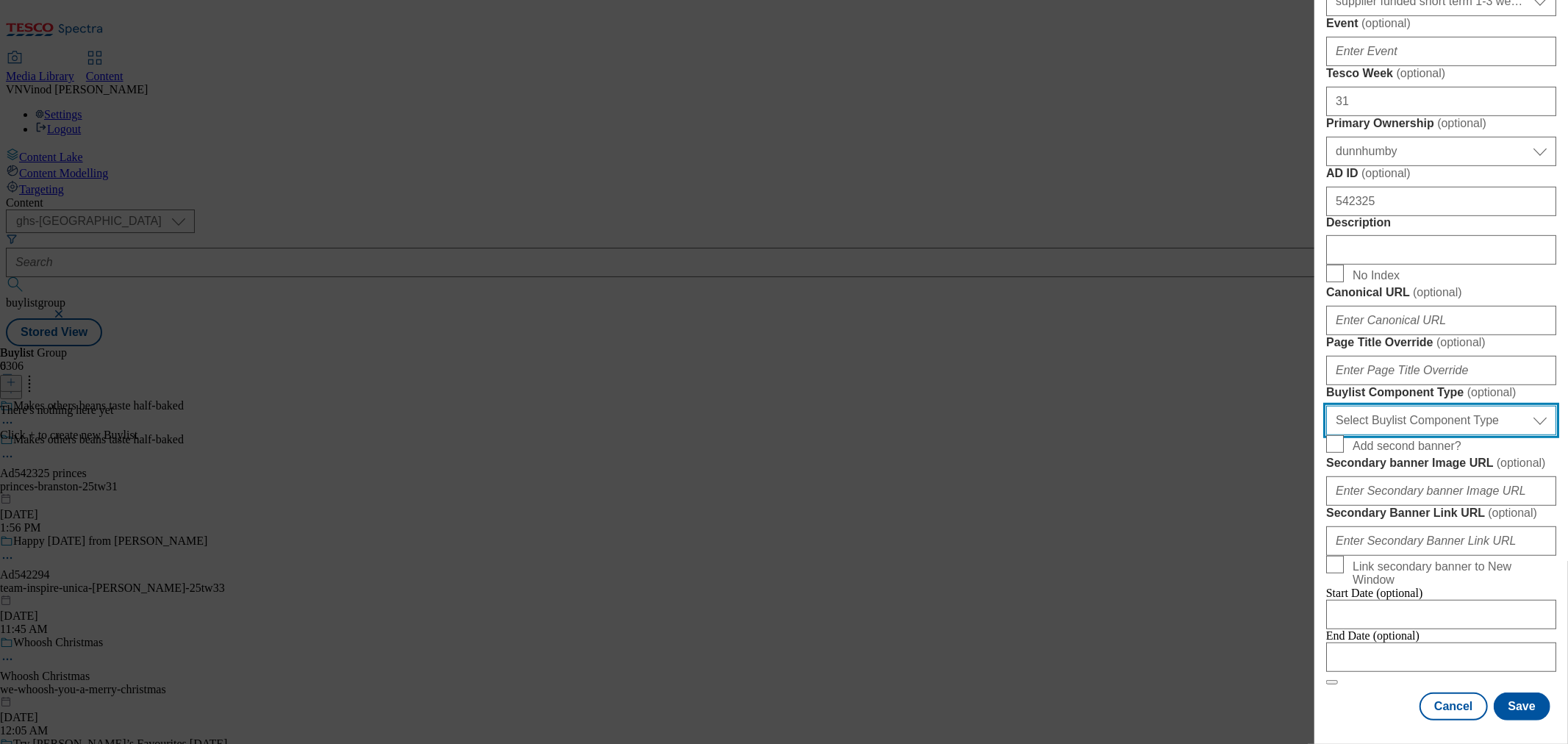
click at [1422, 435] on select "Select Buylist Component Type Banner Competition Header Meal" at bounding box center [1441, 421] width 230 height 29
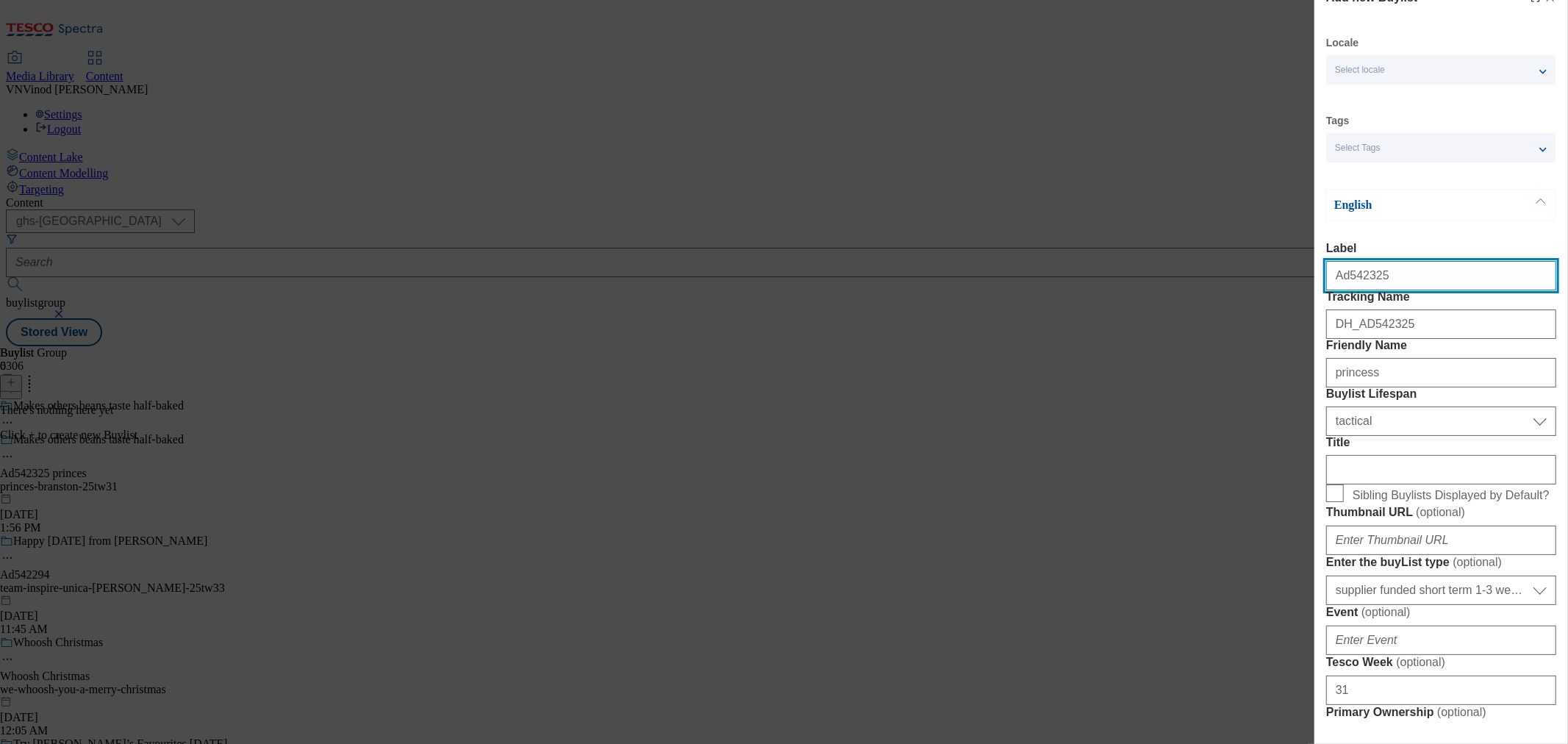
select select "Banner"
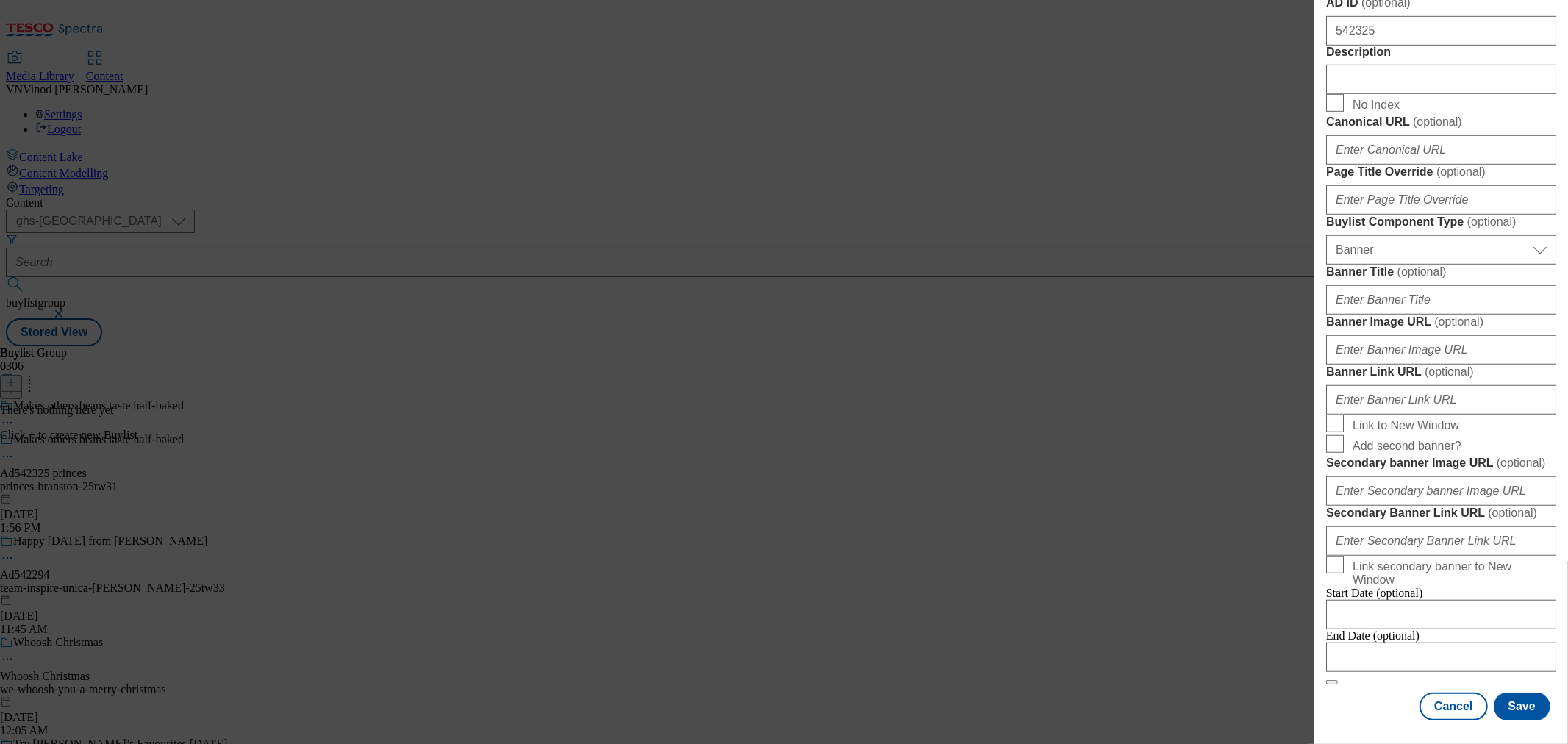
scroll to position [1418, 0]
click at [1421, 642] on input "Modal" at bounding box center [1441, 656] width 230 height 29
select select "2025"
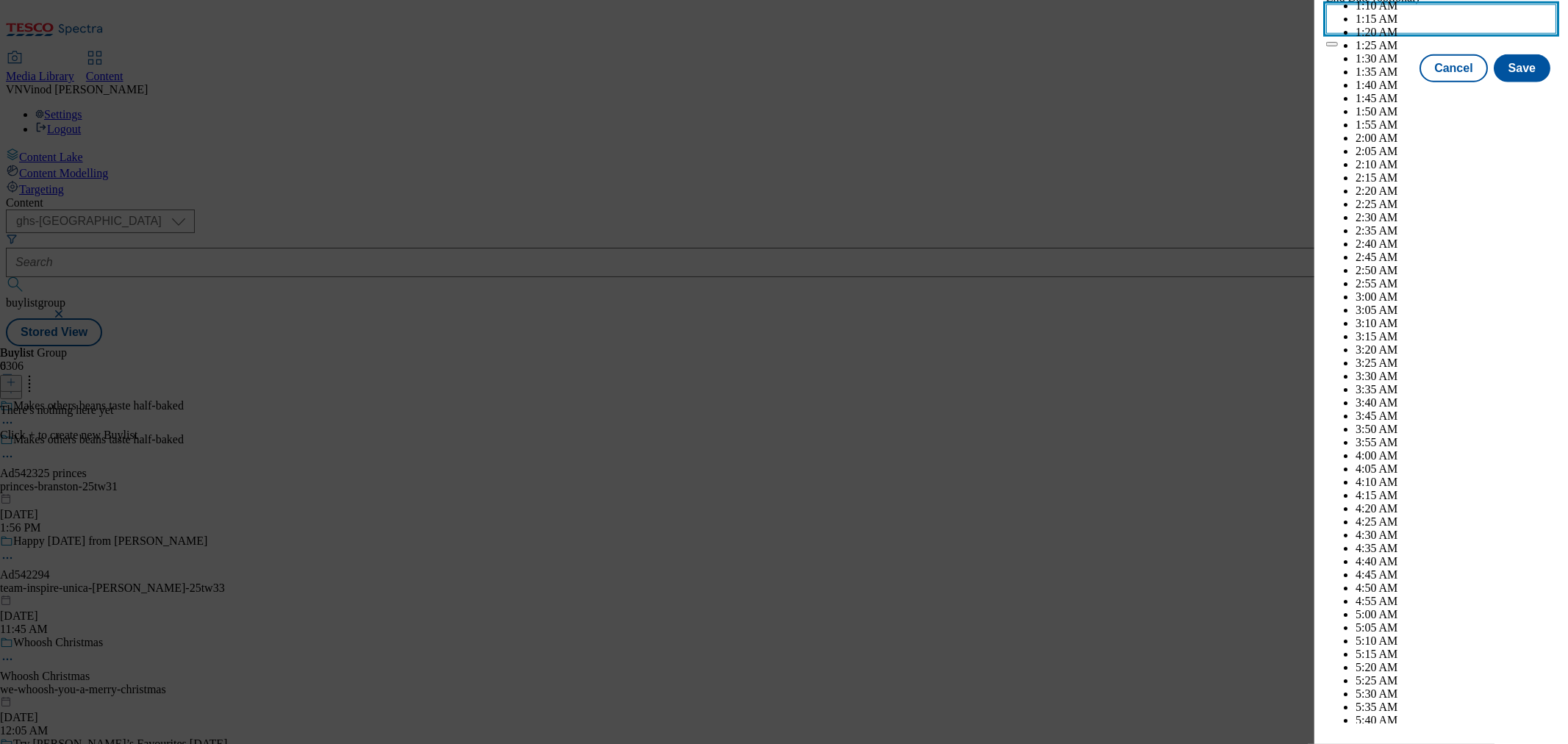
scroll to position [4541, 0]
select select "November"
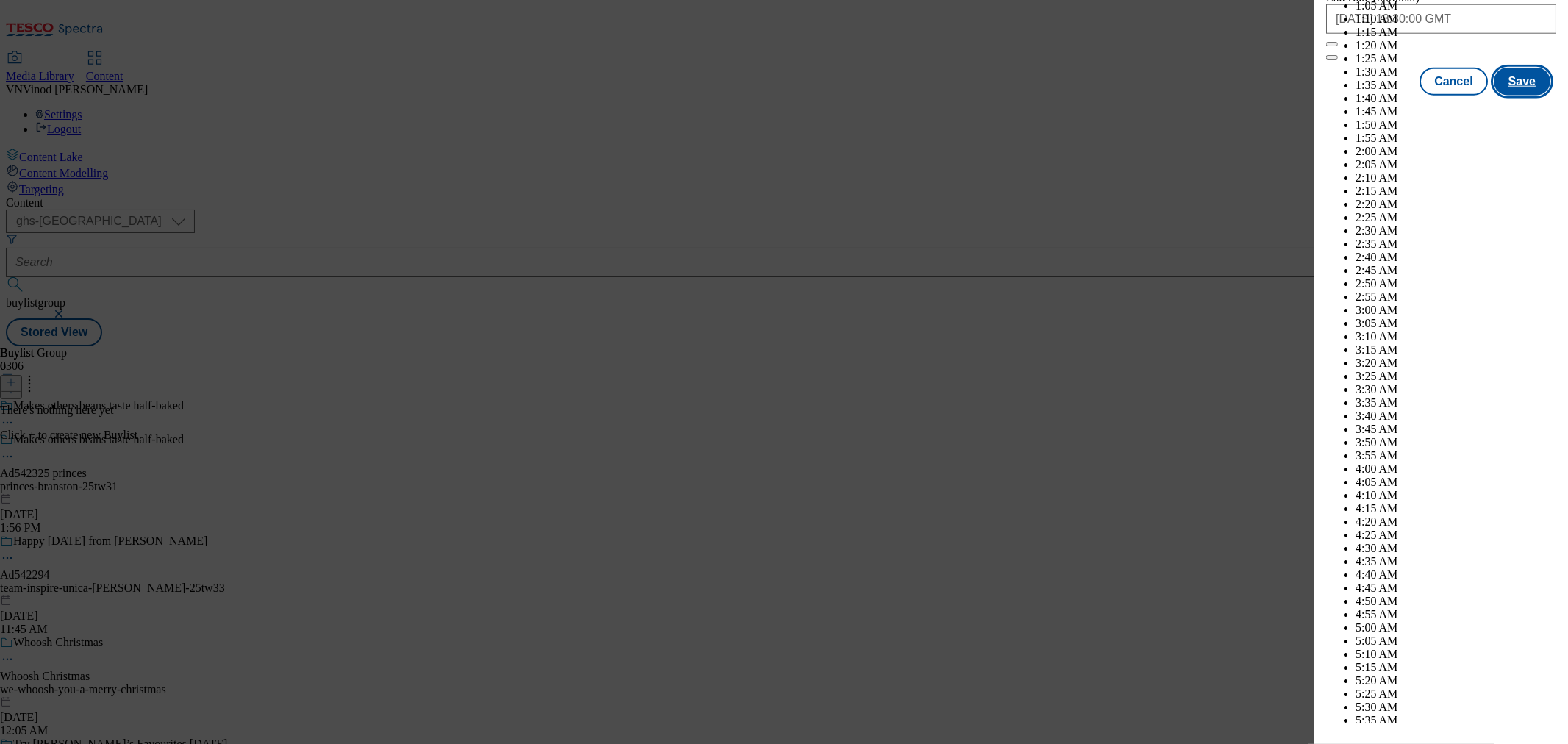
click at [1516, 95] on button "Save" at bounding box center [1522, 81] width 57 height 28
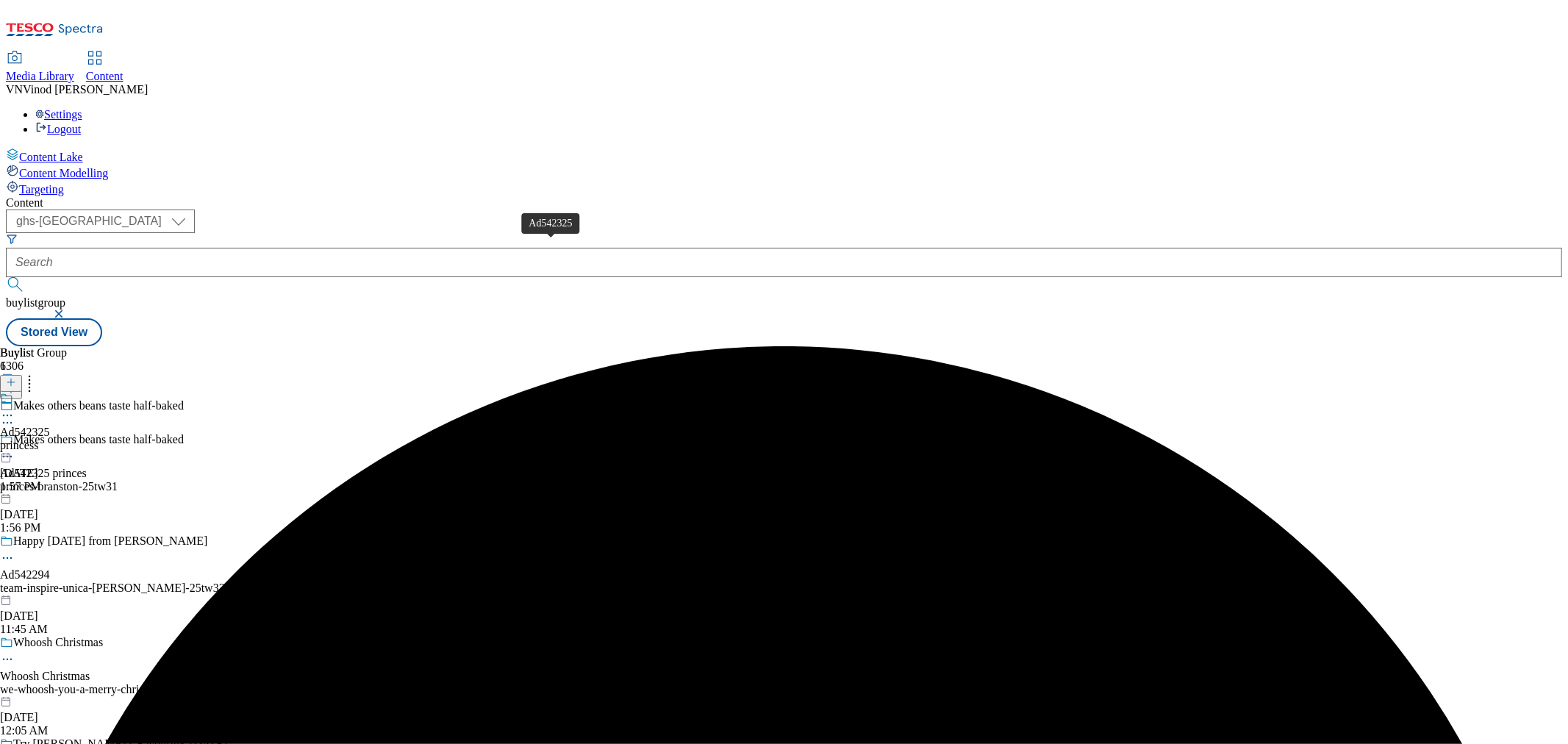
click at [50, 425] on div "Ad542325" at bounding box center [25, 432] width 50 height 13
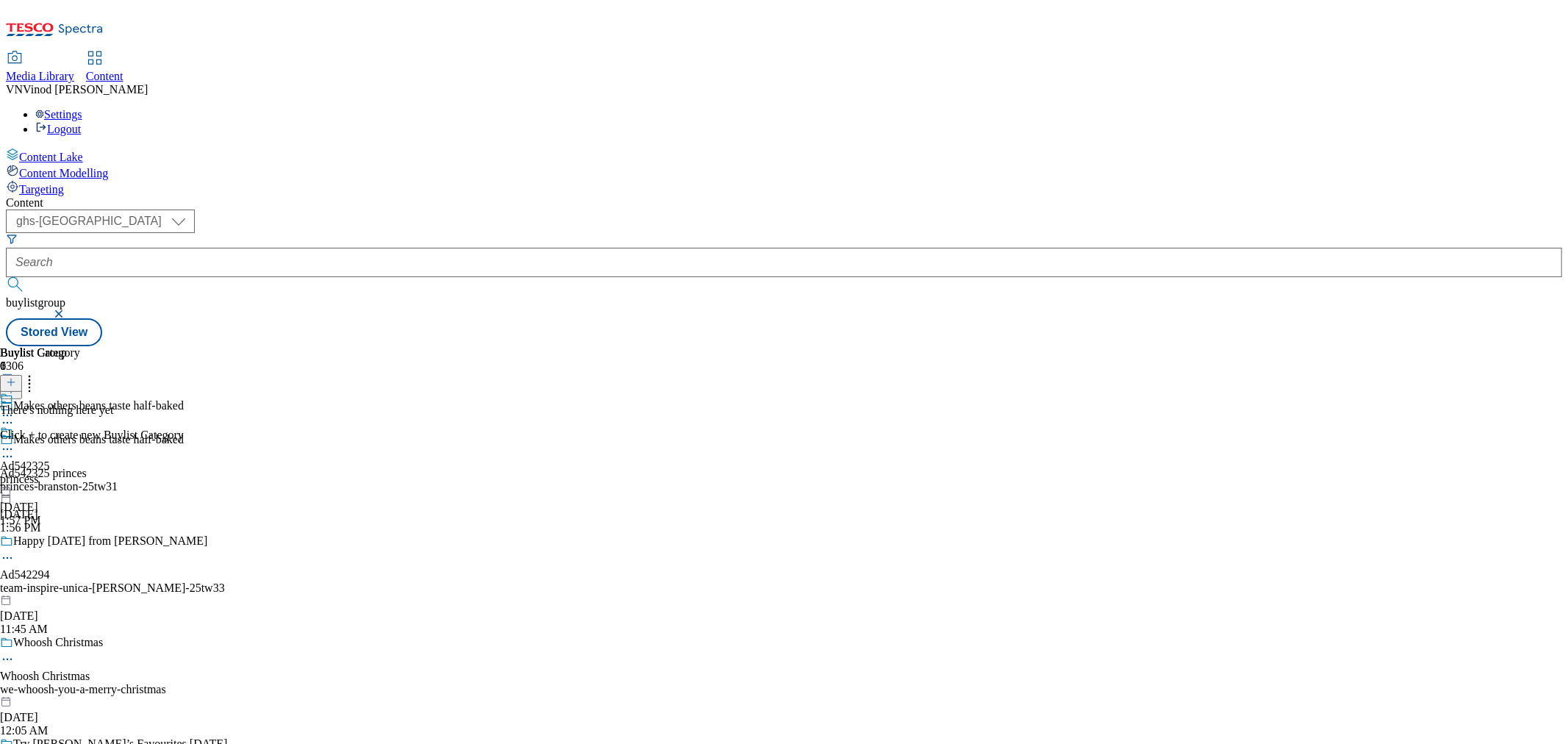
click at [16, 377] on icon at bounding box center [10, 382] width 10 height 10
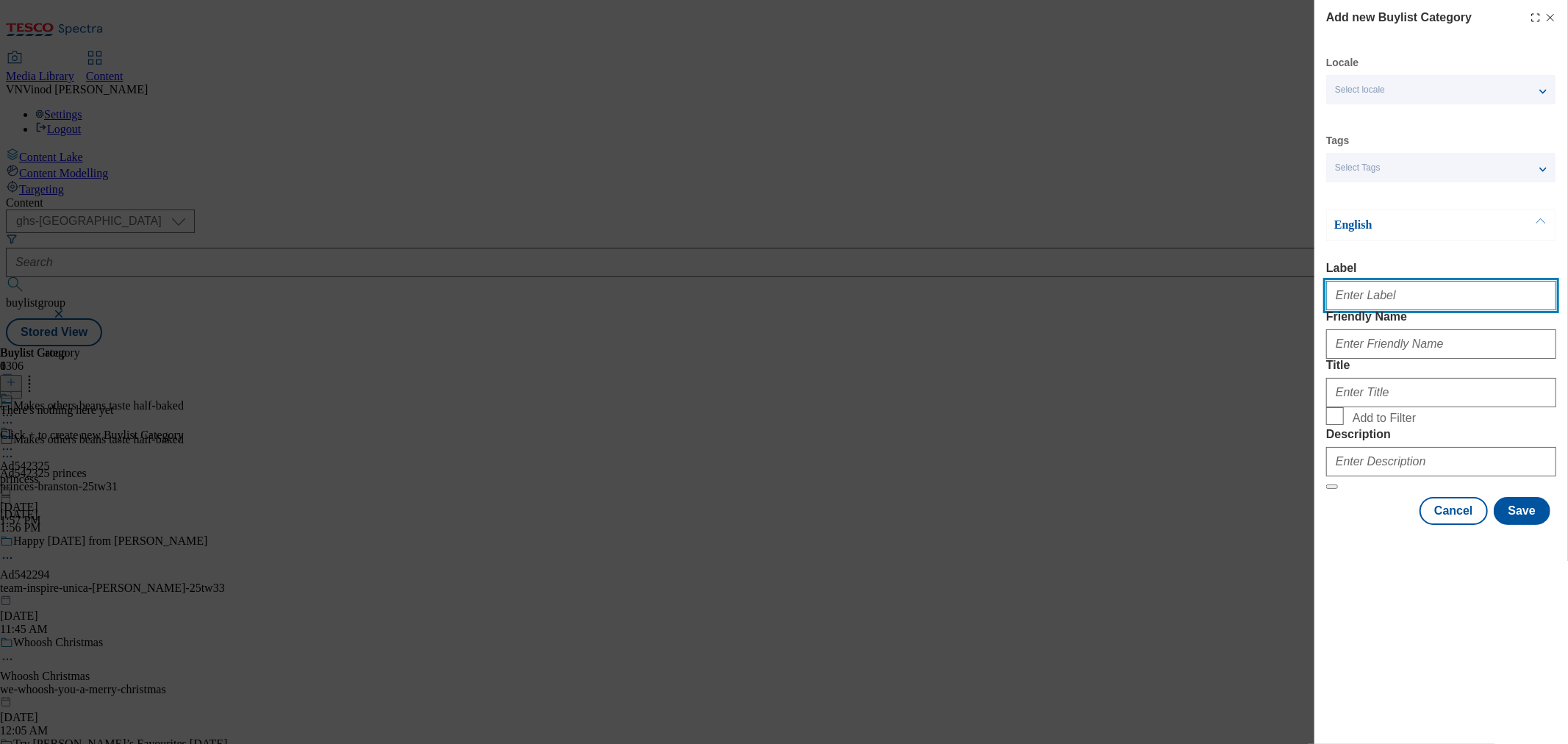
click at [1410, 290] on input "Label" at bounding box center [1441, 295] width 230 height 29
paste input "542325"
type input "Ad542325"
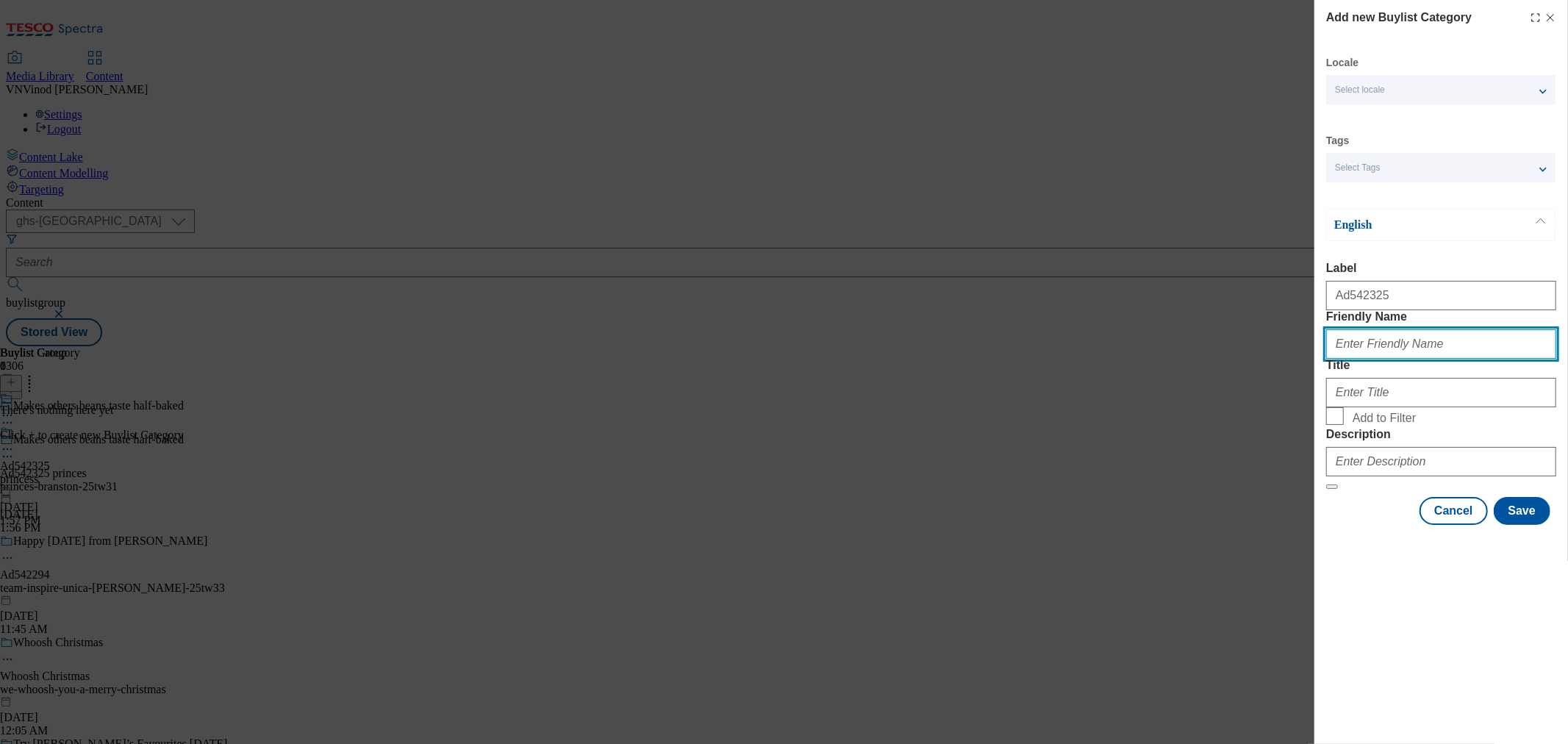
click at [1396, 359] on input "Friendly Name" at bounding box center [1441, 343] width 230 height 29
type input "princes-branston"
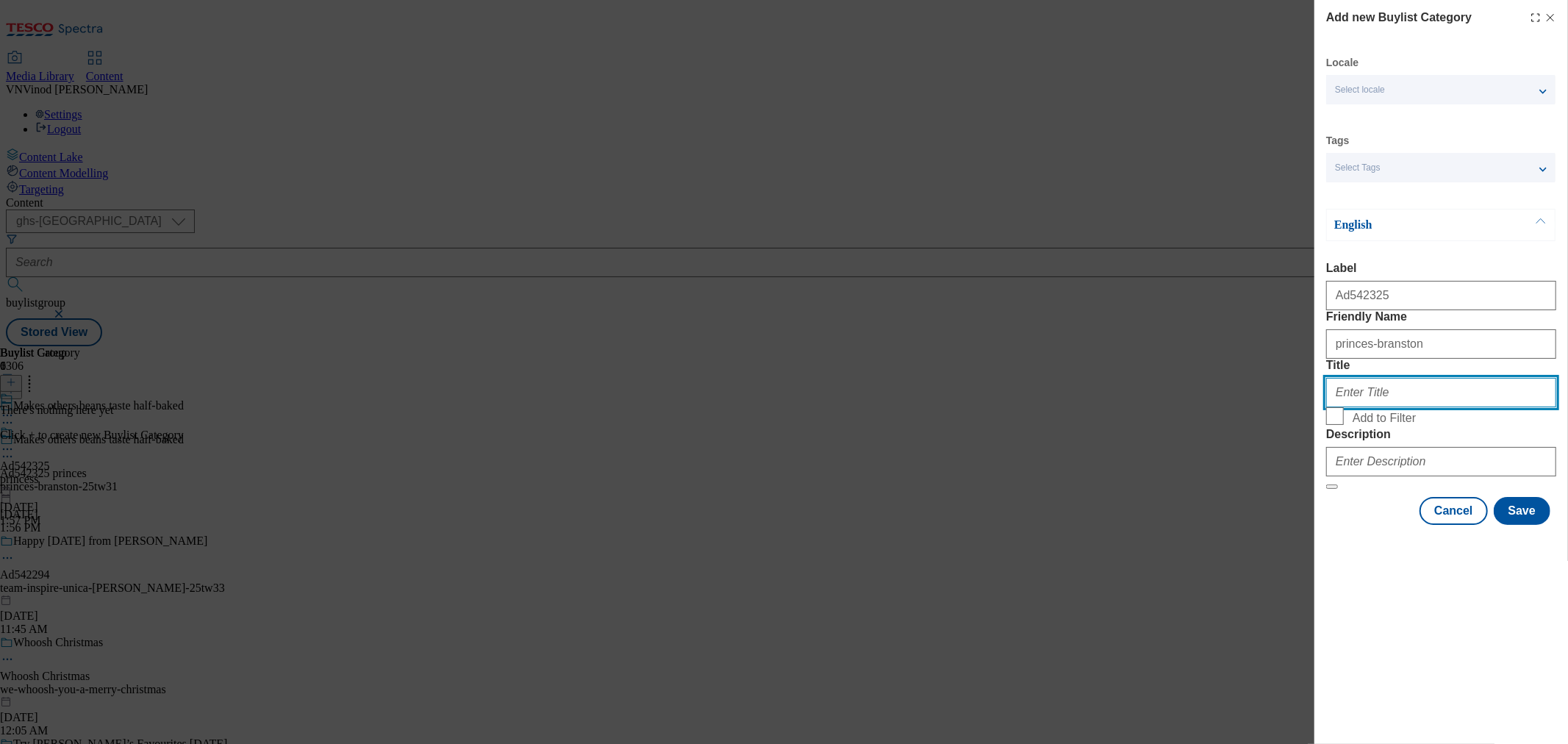
click at [1356, 407] on input "Title" at bounding box center [1441, 392] width 230 height 29
paste input "Princes"
type input "Princes"
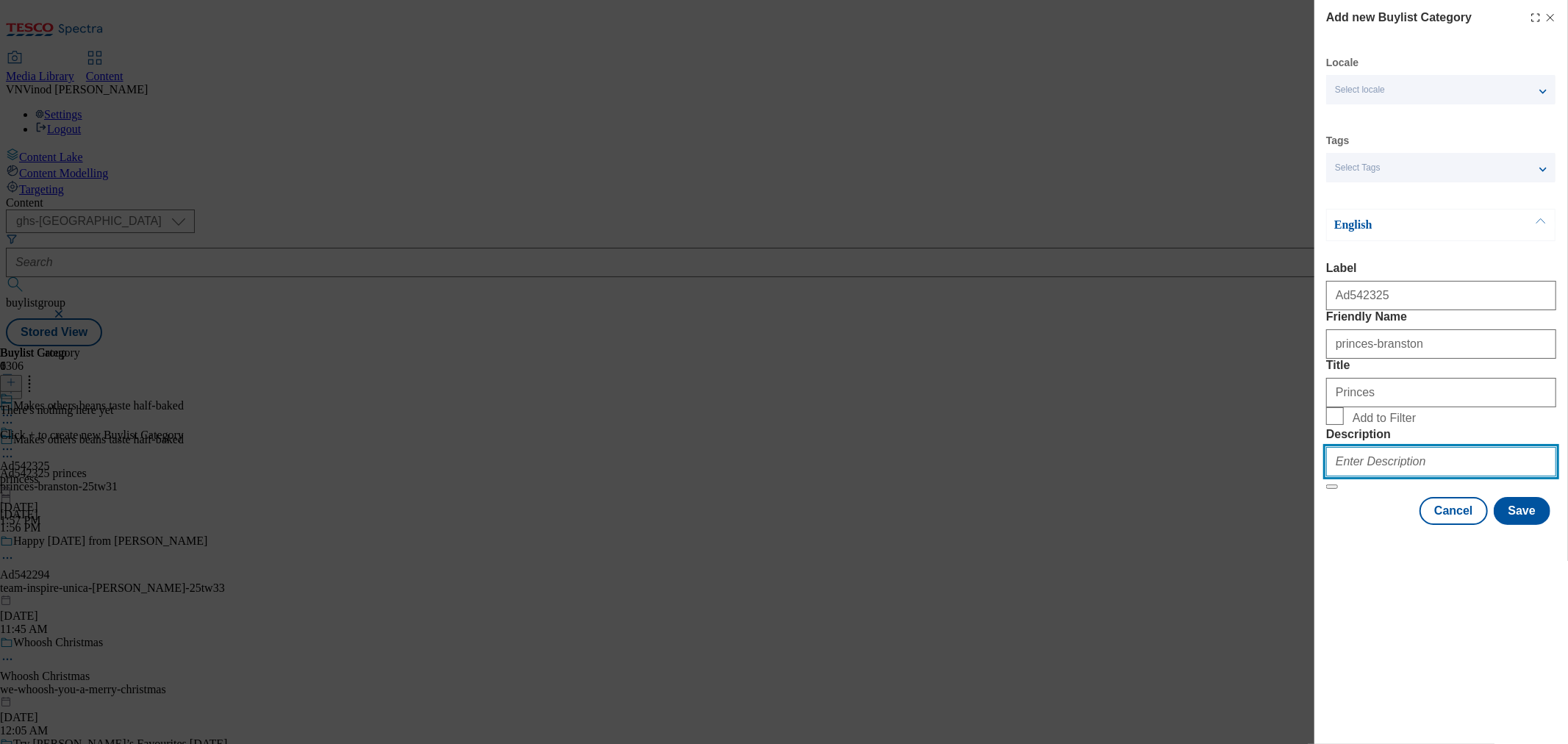
click at [1400, 477] on input "Description" at bounding box center [1441, 461] width 230 height 29
click at [1528, 525] on button "Save" at bounding box center [1522, 510] width 57 height 28
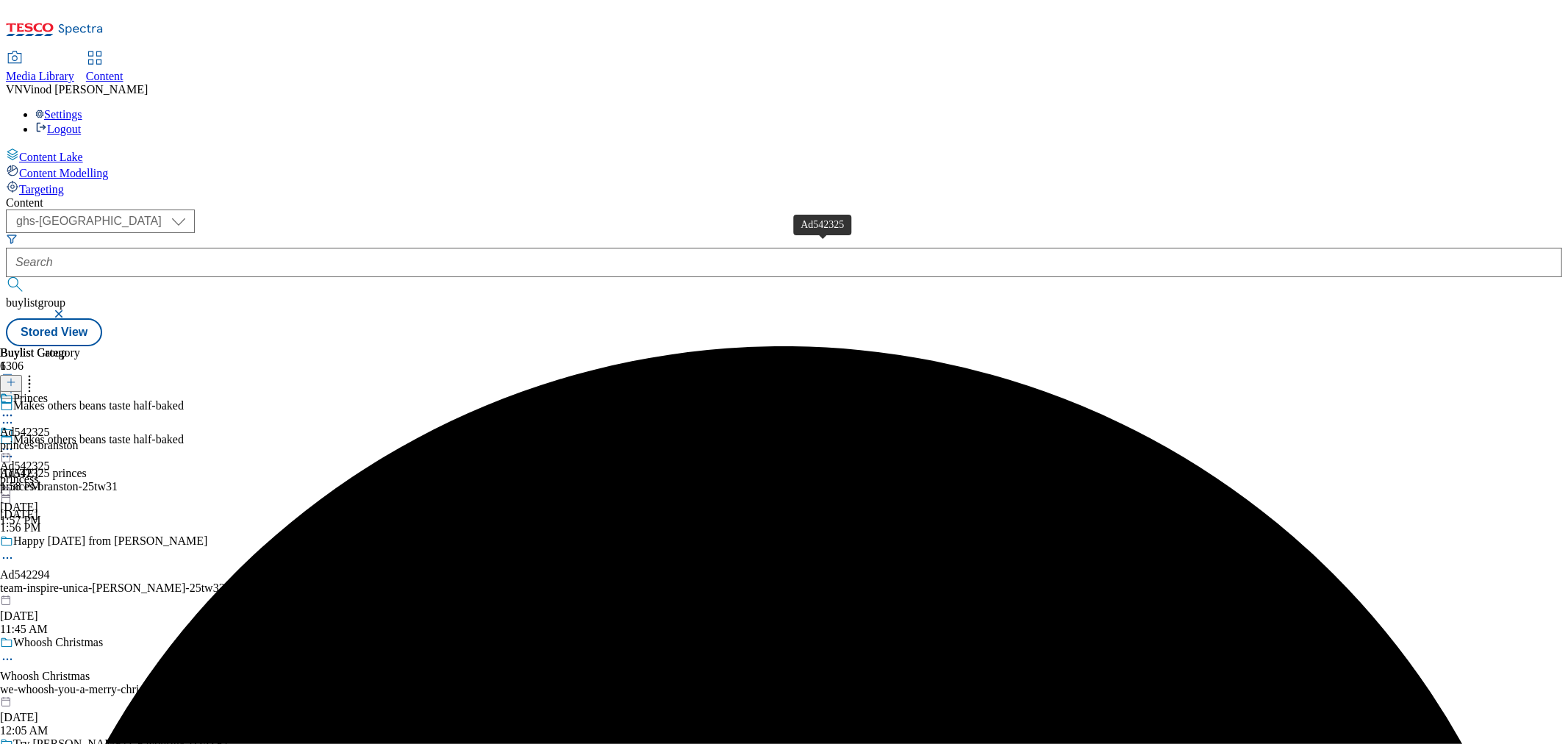
click at [50, 425] on div "Ad542325" at bounding box center [25, 432] width 50 height 13
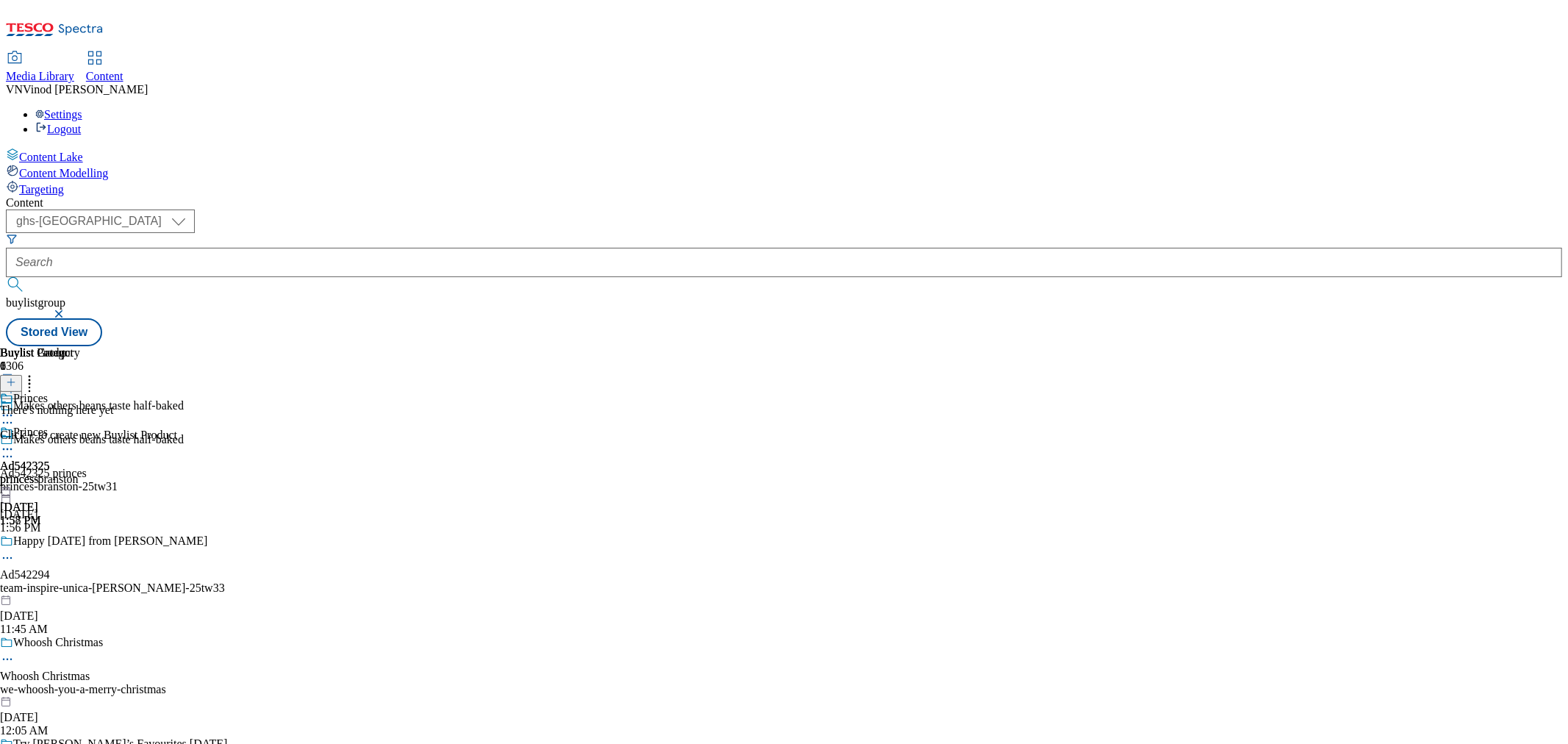
click at [11, 379] on line at bounding box center [11, 382] width 0 height 8
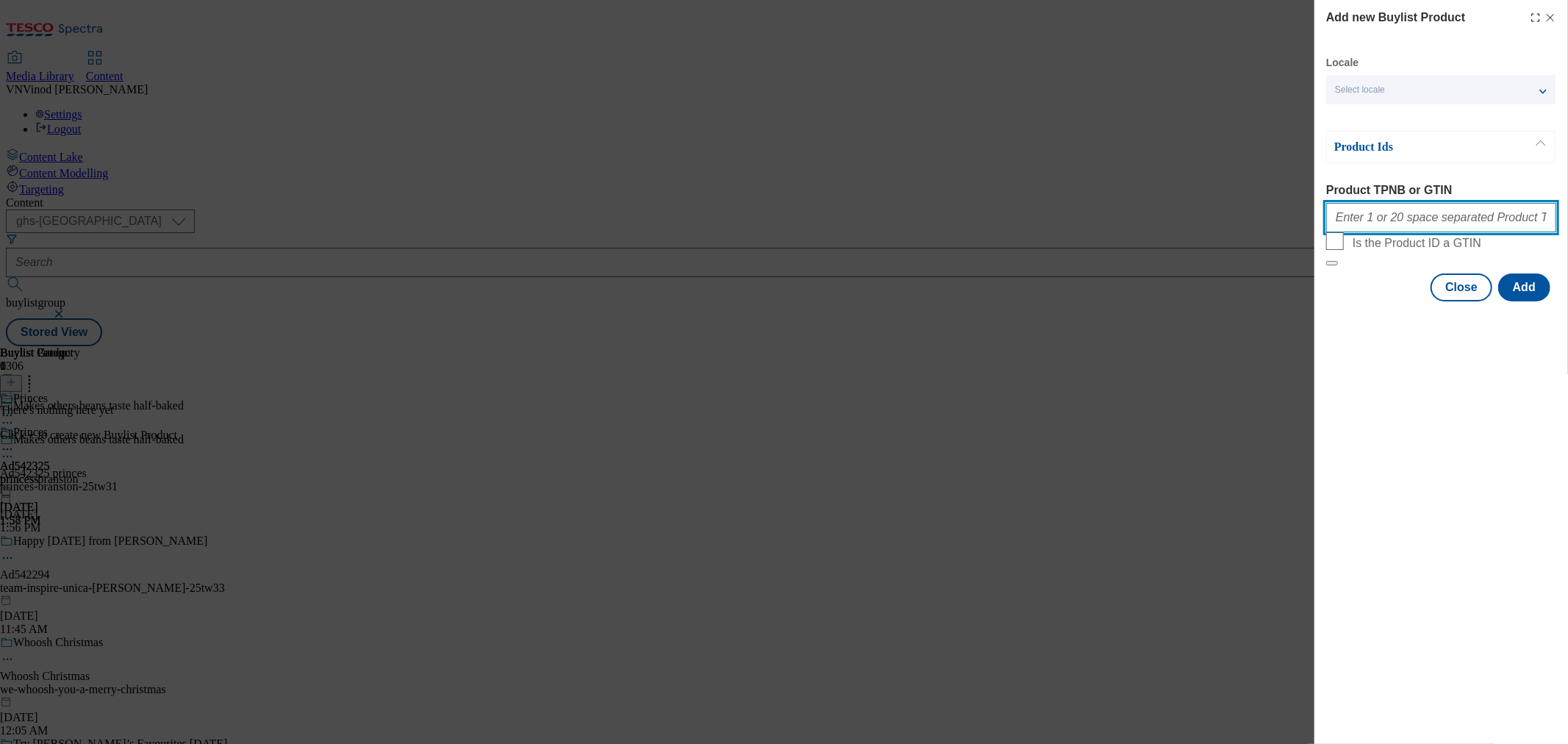
click at [1410, 231] on input "Product TPNB or GTIN" at bounding box center [1441, 217] width 230 height 29
paste input "54167970 54171858"
type input "54167970 54171858"
drag, startPoint x: 1525, startPoint y: 322, endPoint x: 1542, endPoint y: 316, distance: 18.0
click at [1525, 302] on button "Add" at bounding box center [1524, 286] width 52 height 28
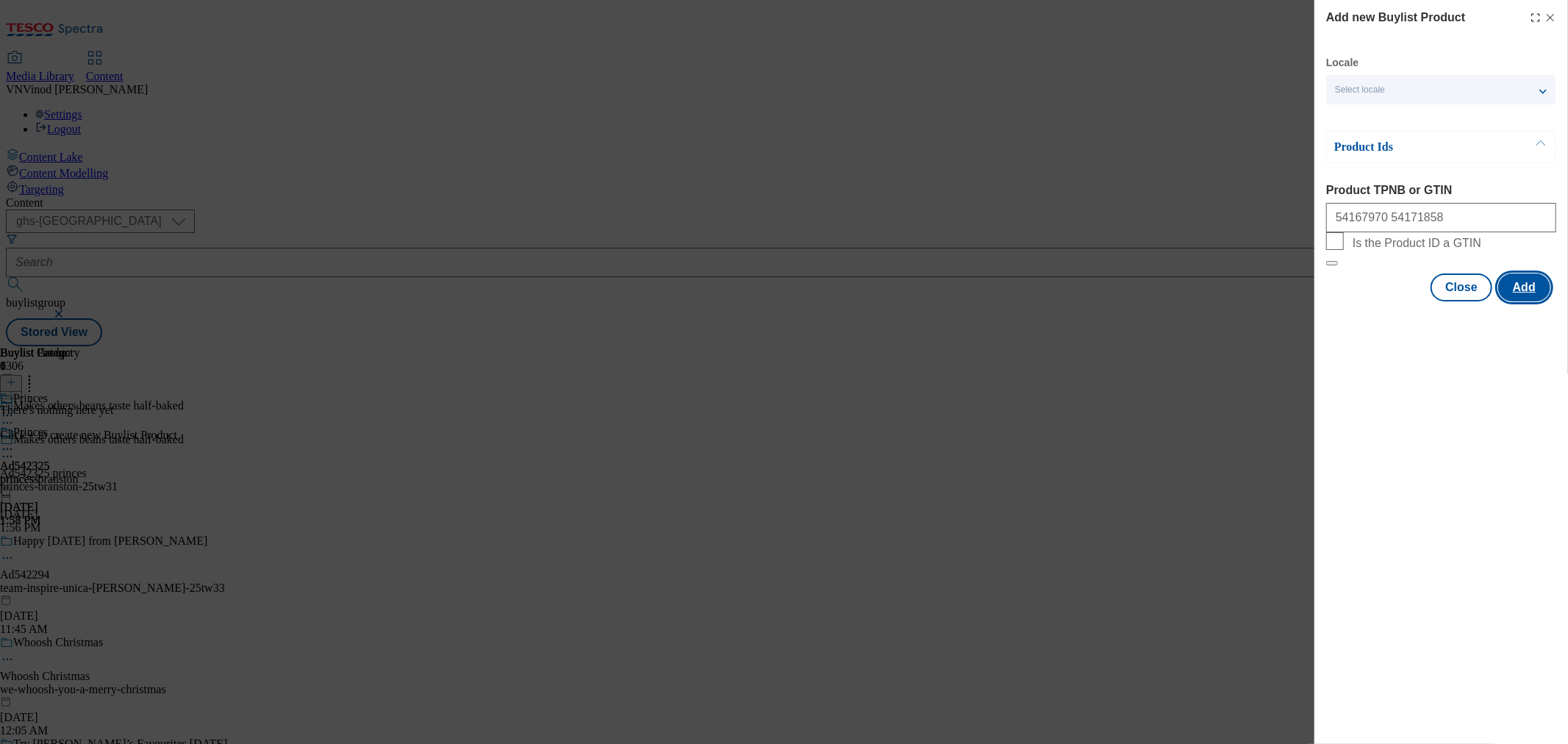
click at [1505, 302] on button "Add" at bounding box center [1524, 286] width 52 height 28
click at [1517, 302] on button "Add" at bounding box center [1524, 286] width 52 height 28
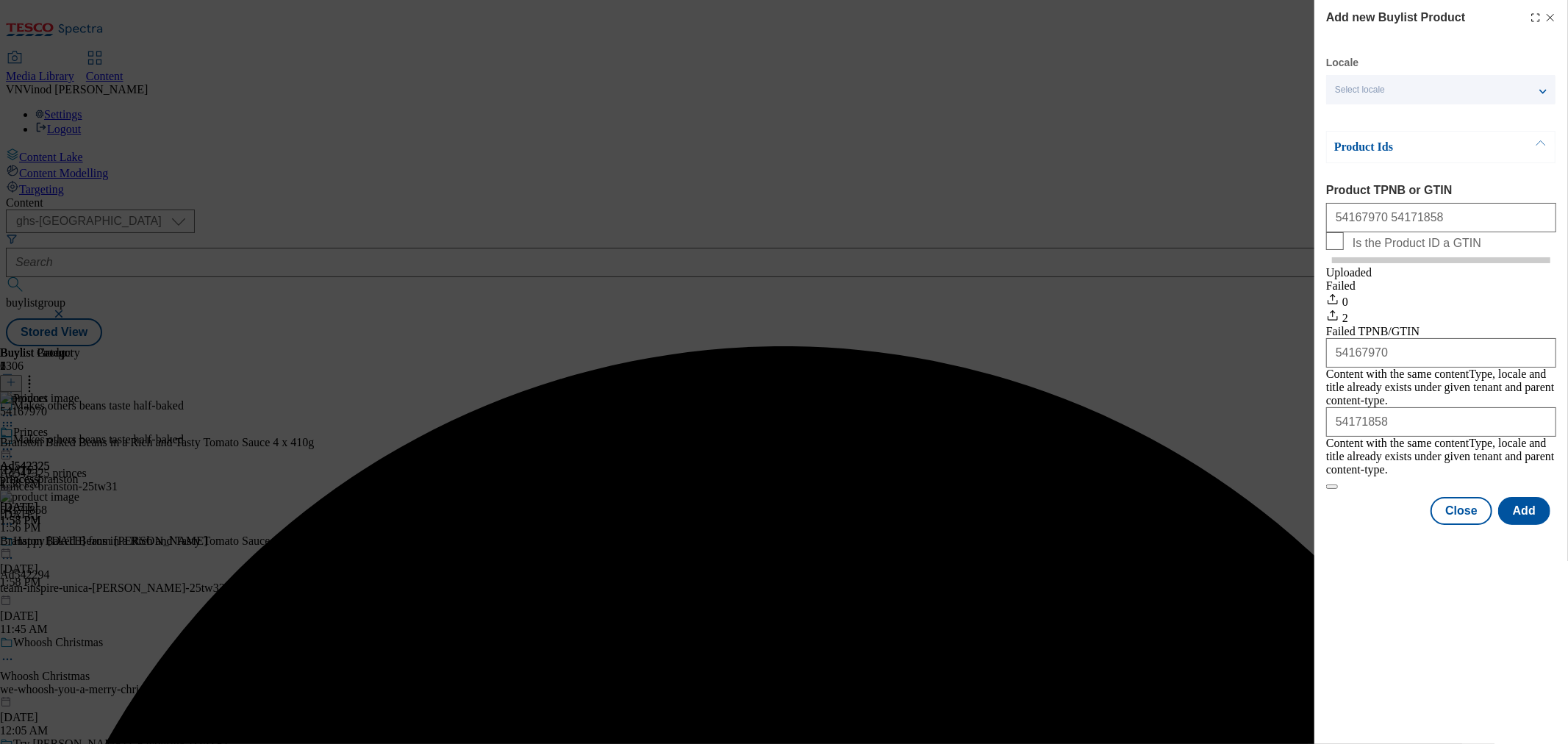
click at [1554, 346] on div "Success - Job created ba728ea9-4697-4ac0-80f3-215e438a5469 successfully" at bounding box center [784, 346] width 1557 height 0
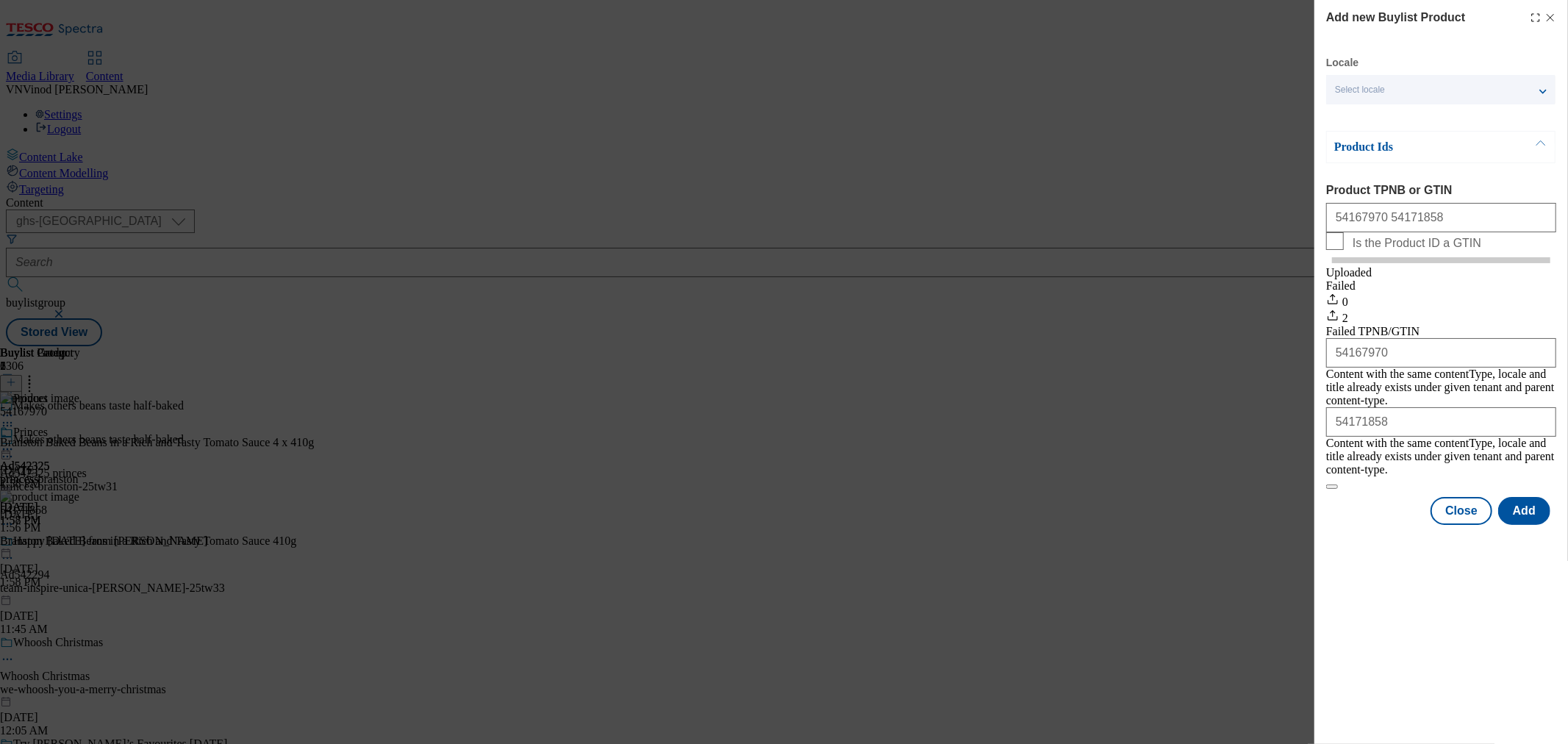
click at [1548, 17] on icon "Modal" at bounding box center [1551, 17] width 11 height 11
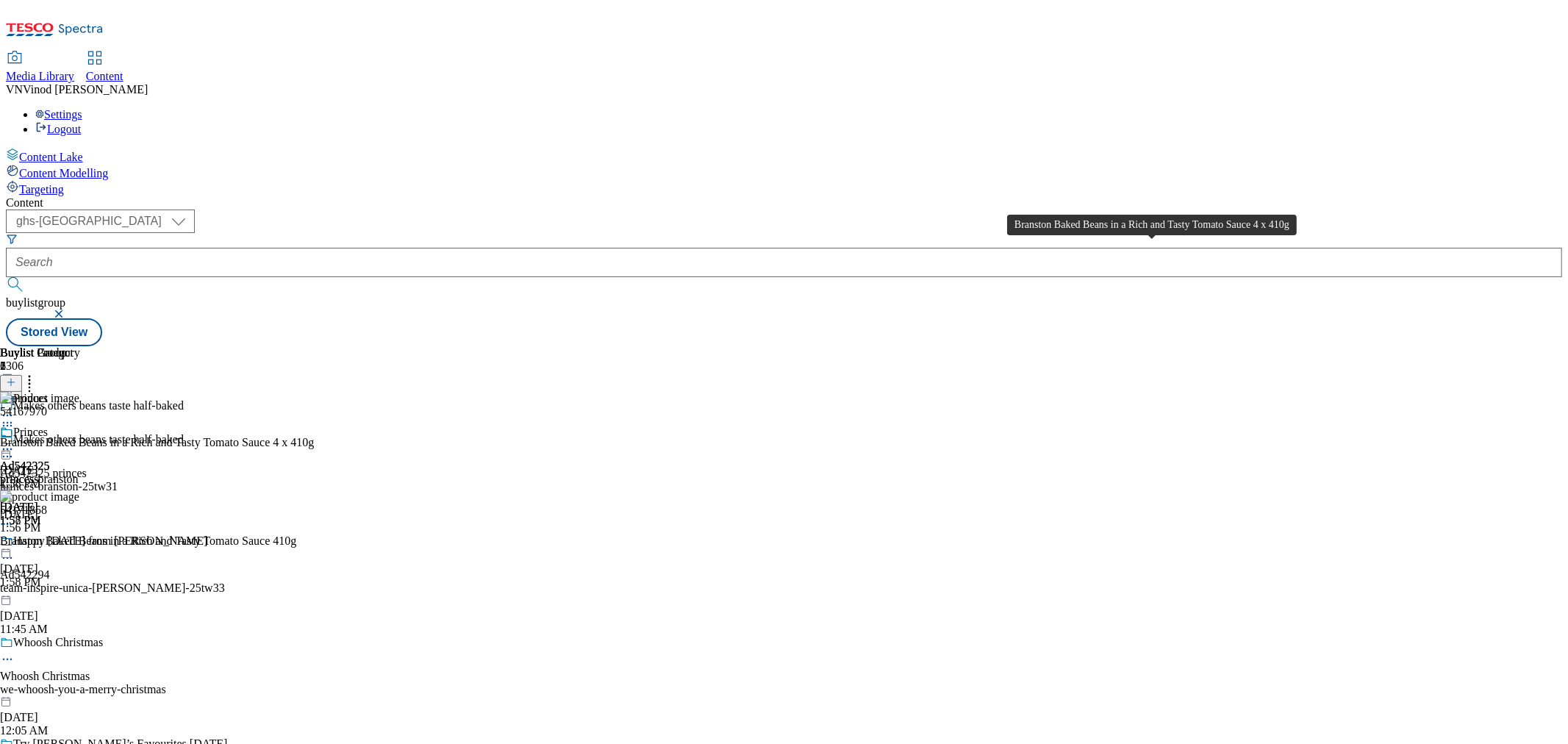
click at [314, 436] on div "Branston Baked Beans in a Rich and Tasty Tomato Sauce 4 x 410g" at bounding box center [157, 442] width 314 height 13
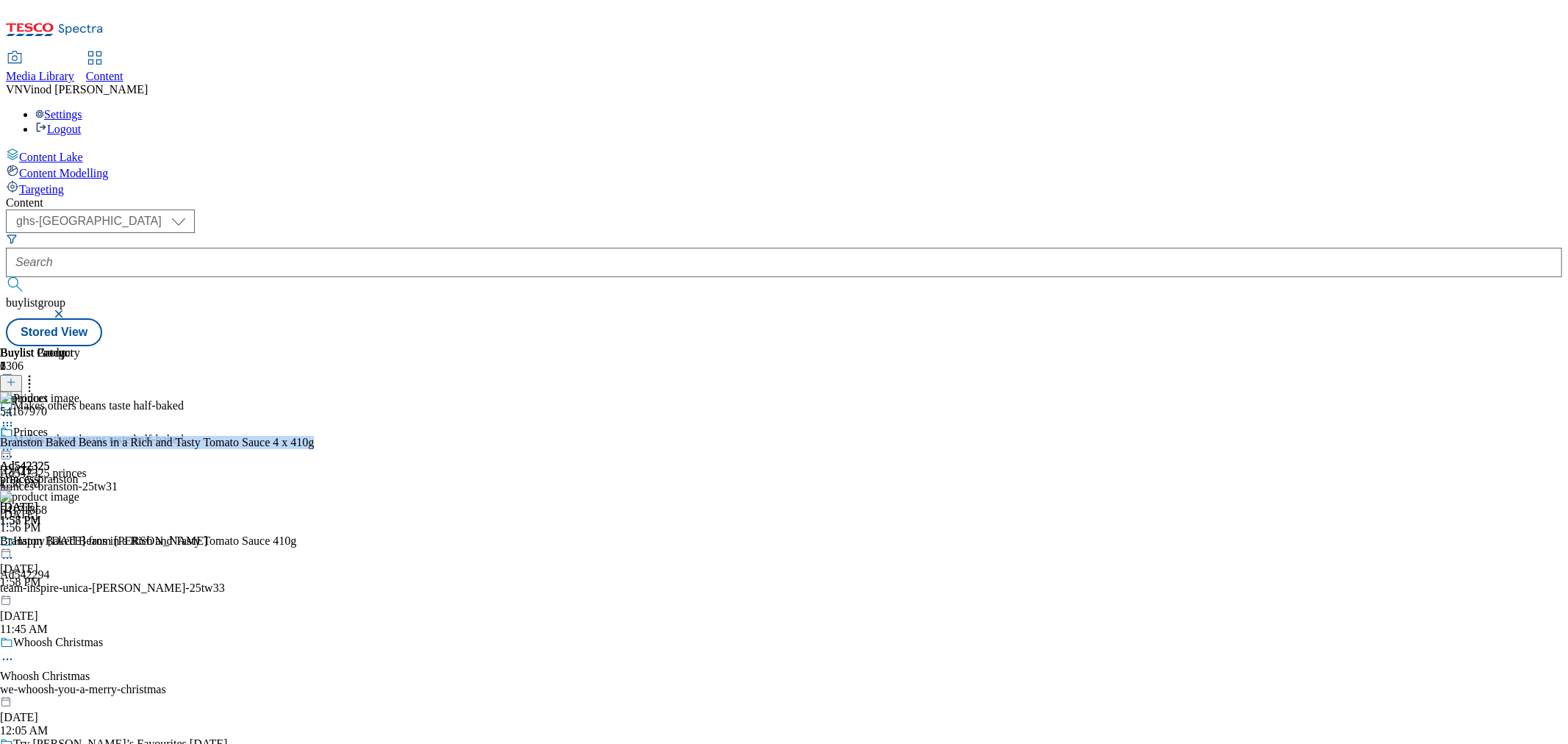
copy div "Branston Baked Beans in a Rich and Tasty Tomato Sauce 4 x 410g"
click at [14, 449] on icon at bounding box center [7, 456] width 14 height 14
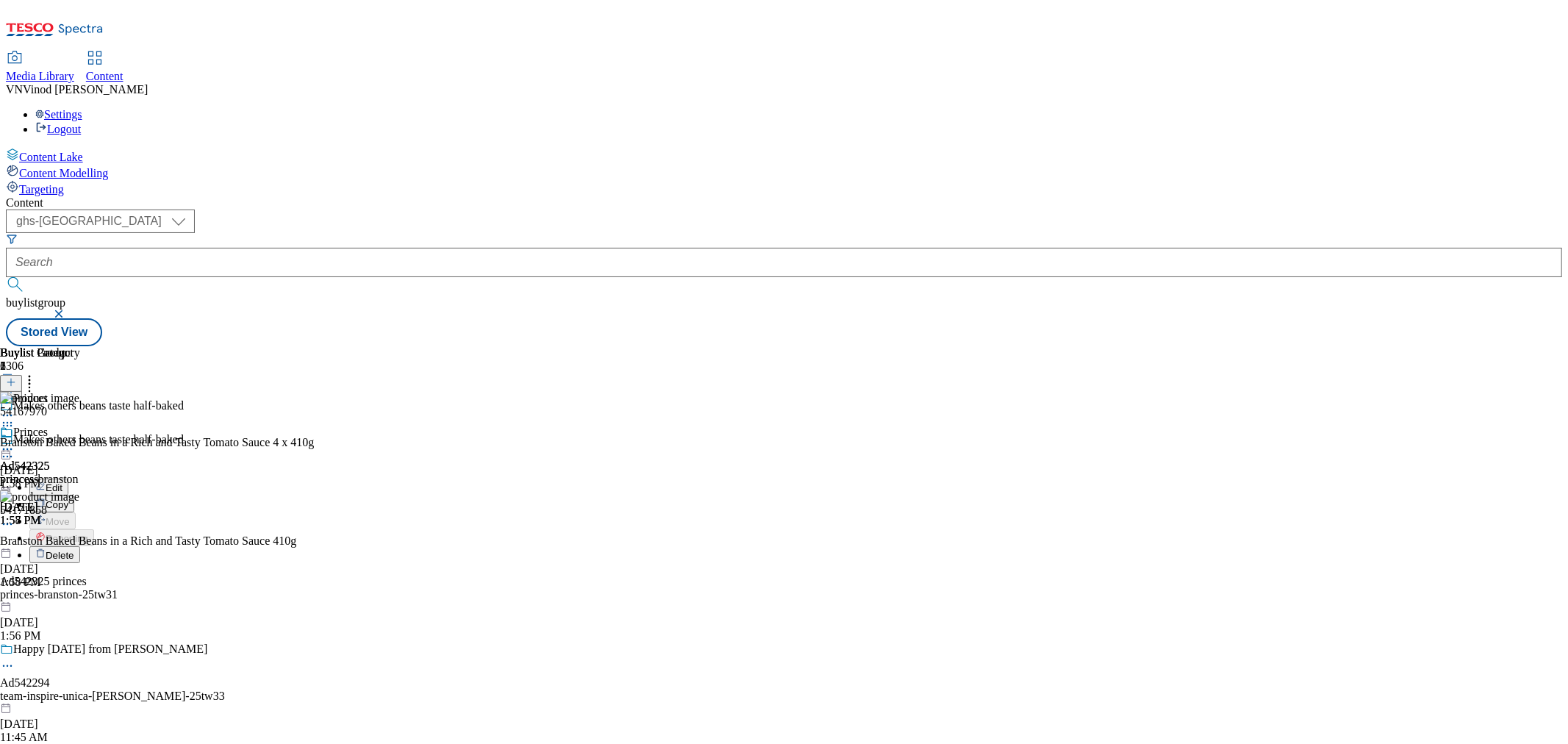
click at [69, 479] on button "Edit" at bounding box center [49, 487] width 39 height 17
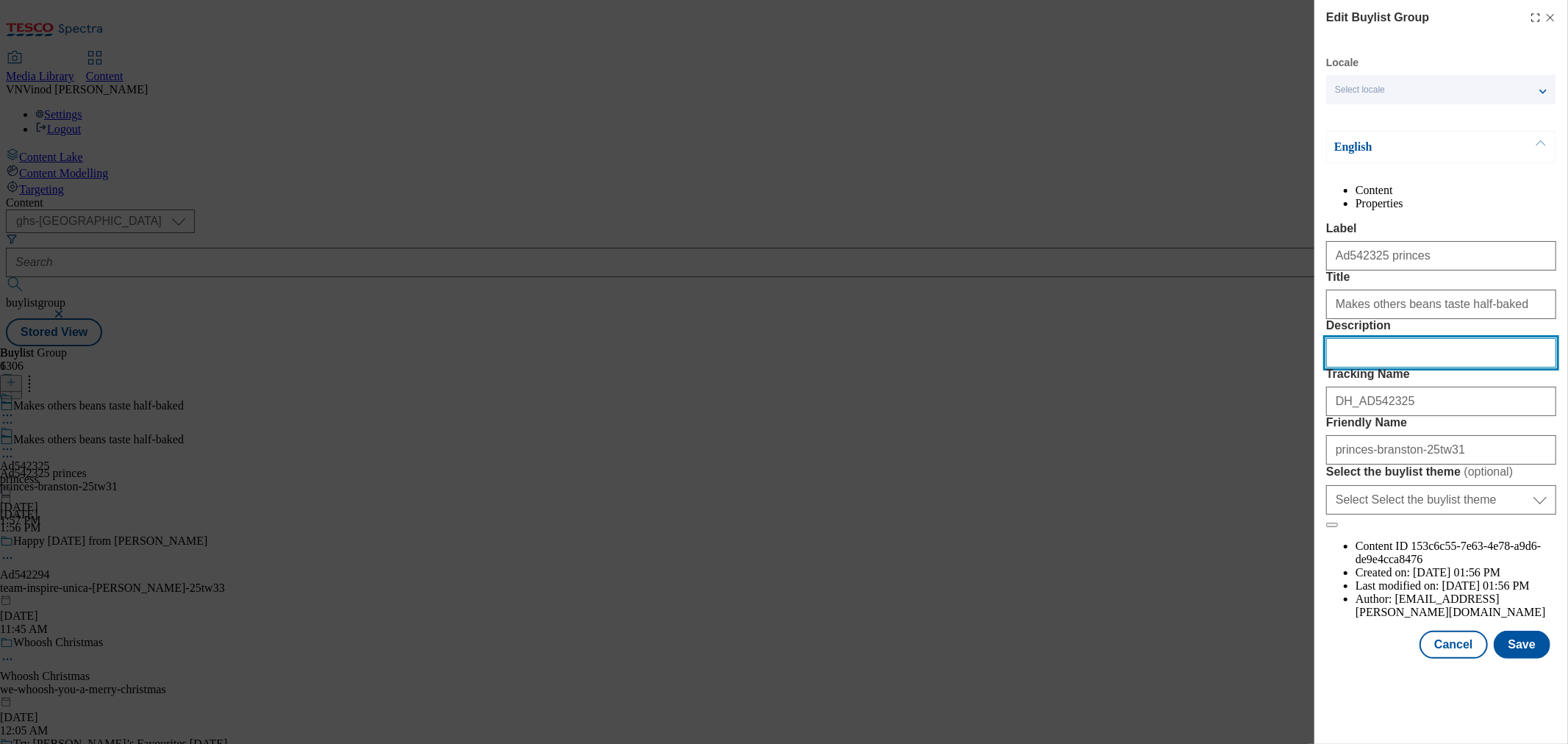
click at [1401, 367] on input "Description" at bounding box center [1441, 352] width 230 height 29
paste input "Branston Baked Beans in a Rich and Tasty Tomato Sauce 4 x 410g"
type input "Branston Baked Beans in a Rich and Tasty Tomato Sauce 4 x 410g"
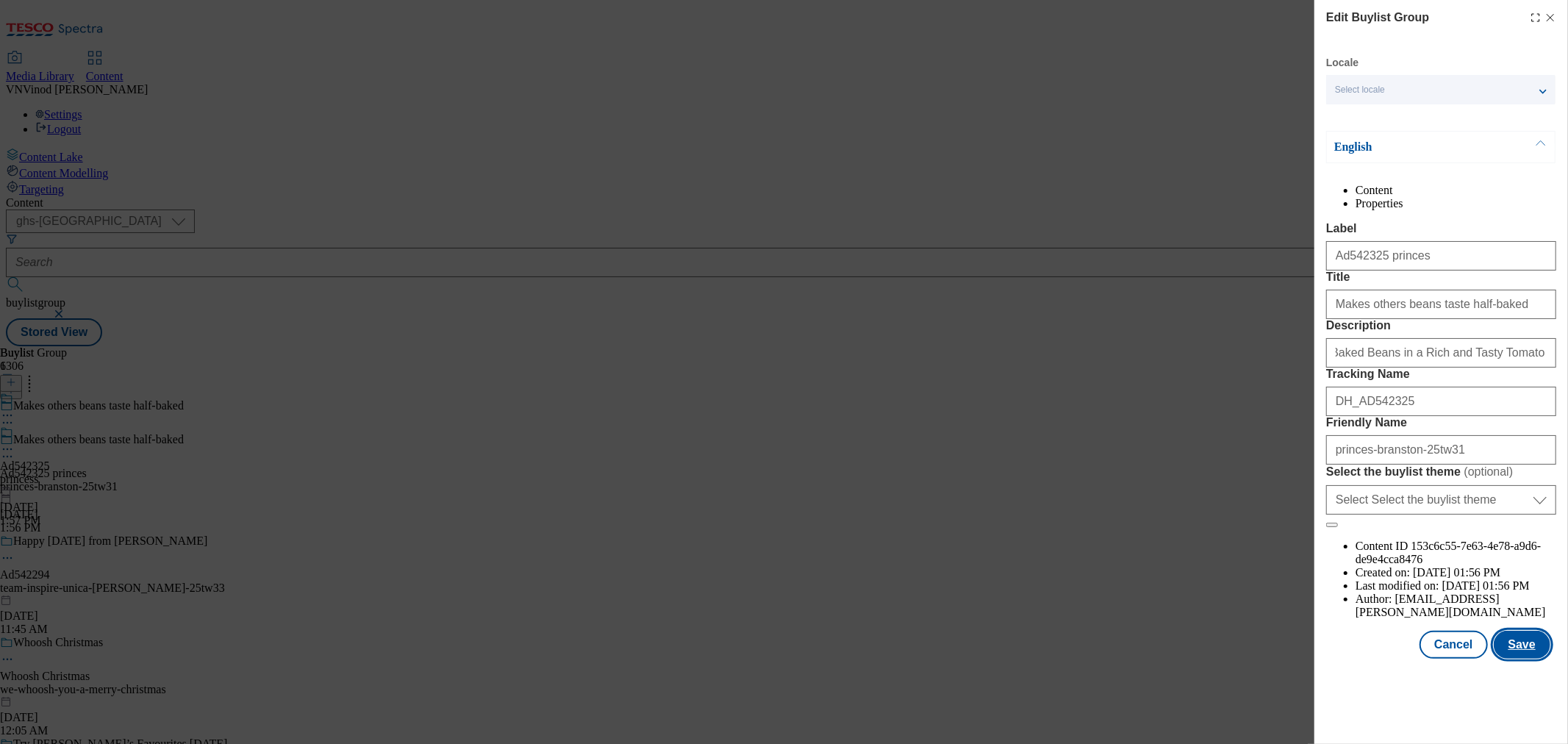
click at [1502, 658] on button "Save" at bounding box center [1522, 644] width 57 height 28
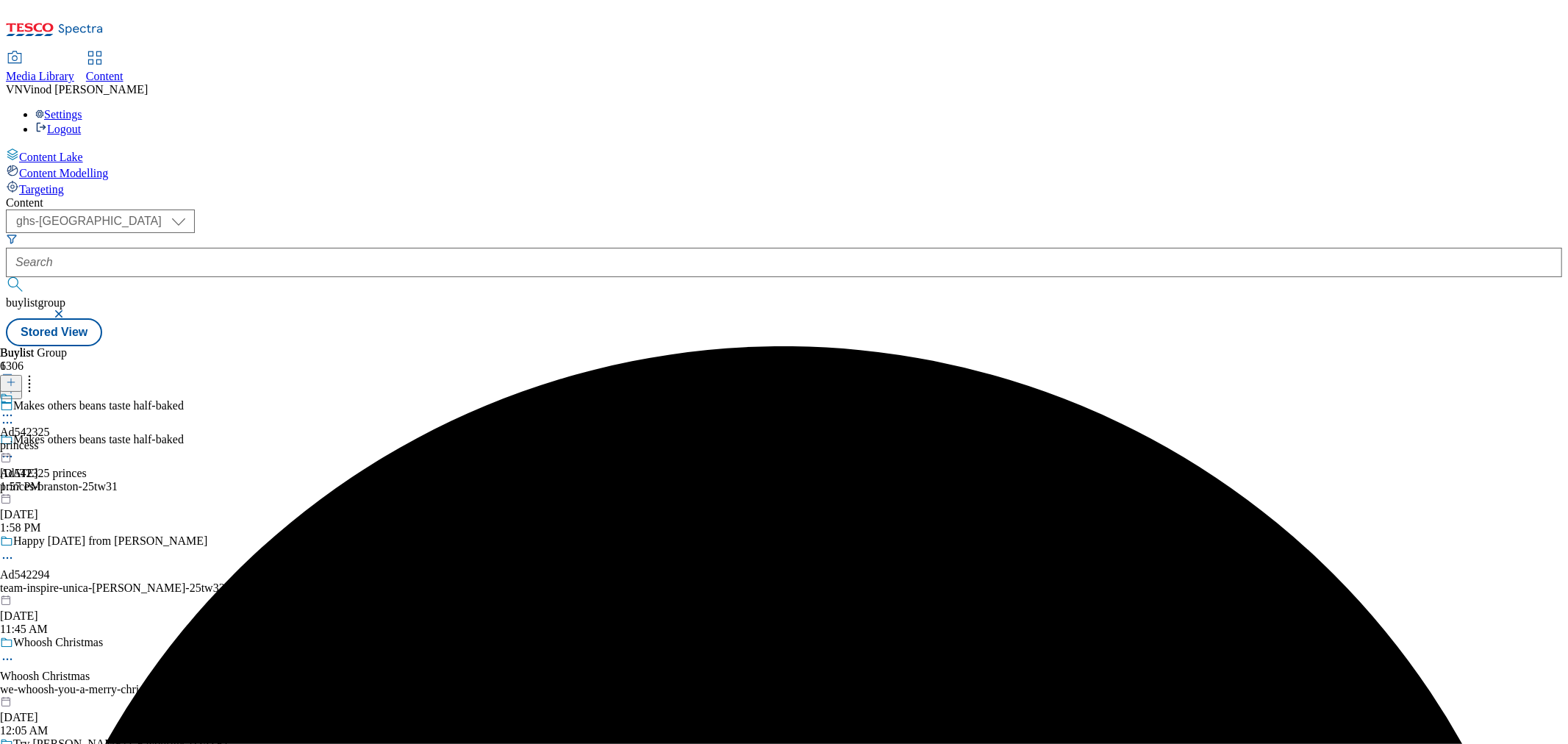
click at [14, 408] on icon at bounding box center [7, 415] width 14 height 14
click at [69, 438] on button "Edit" at bounding box center [49, 446] width 39 height 17
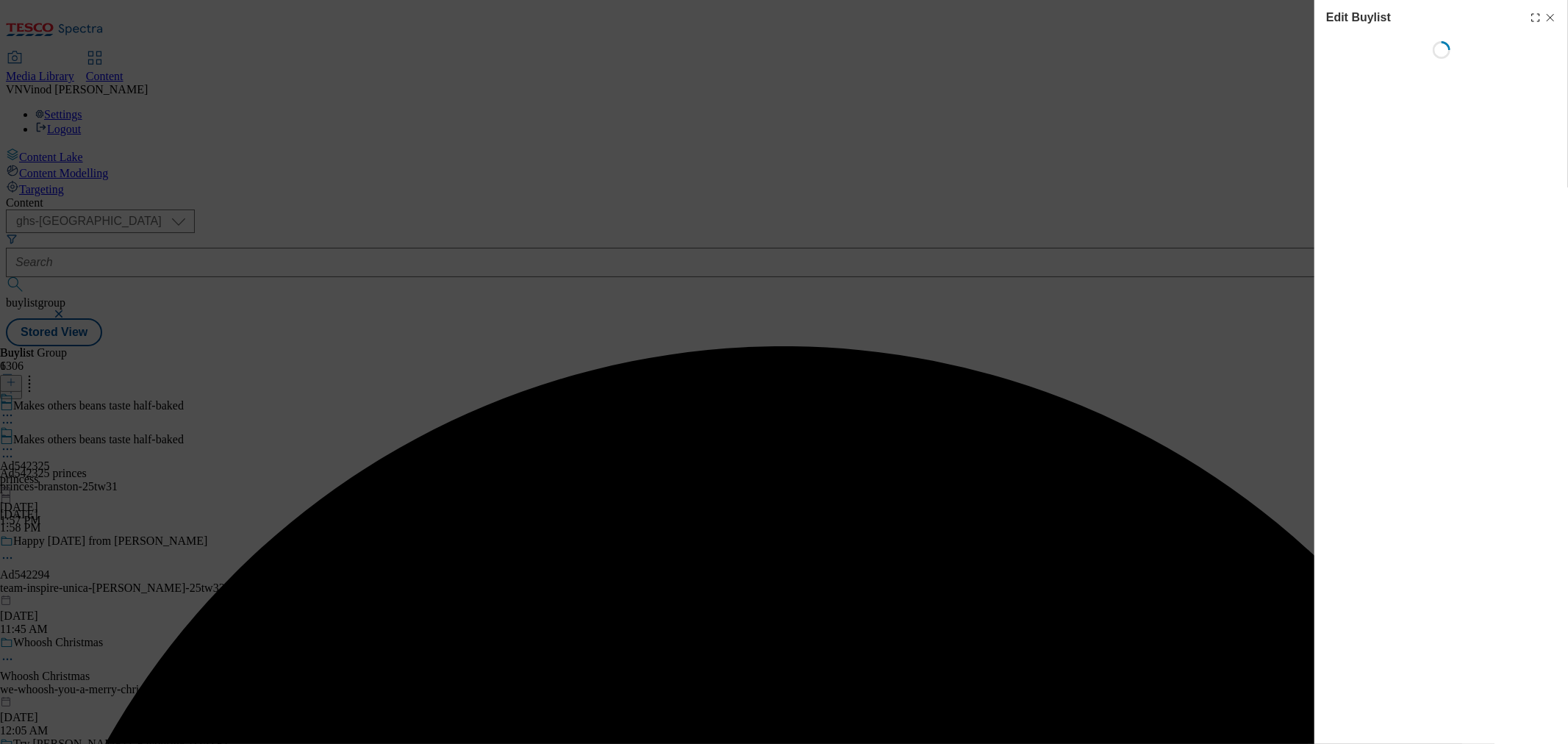
select select "tactical"
select select "supplier funded short term 1-3 weeks"
select select "dunnhumby"
select select "Banner"
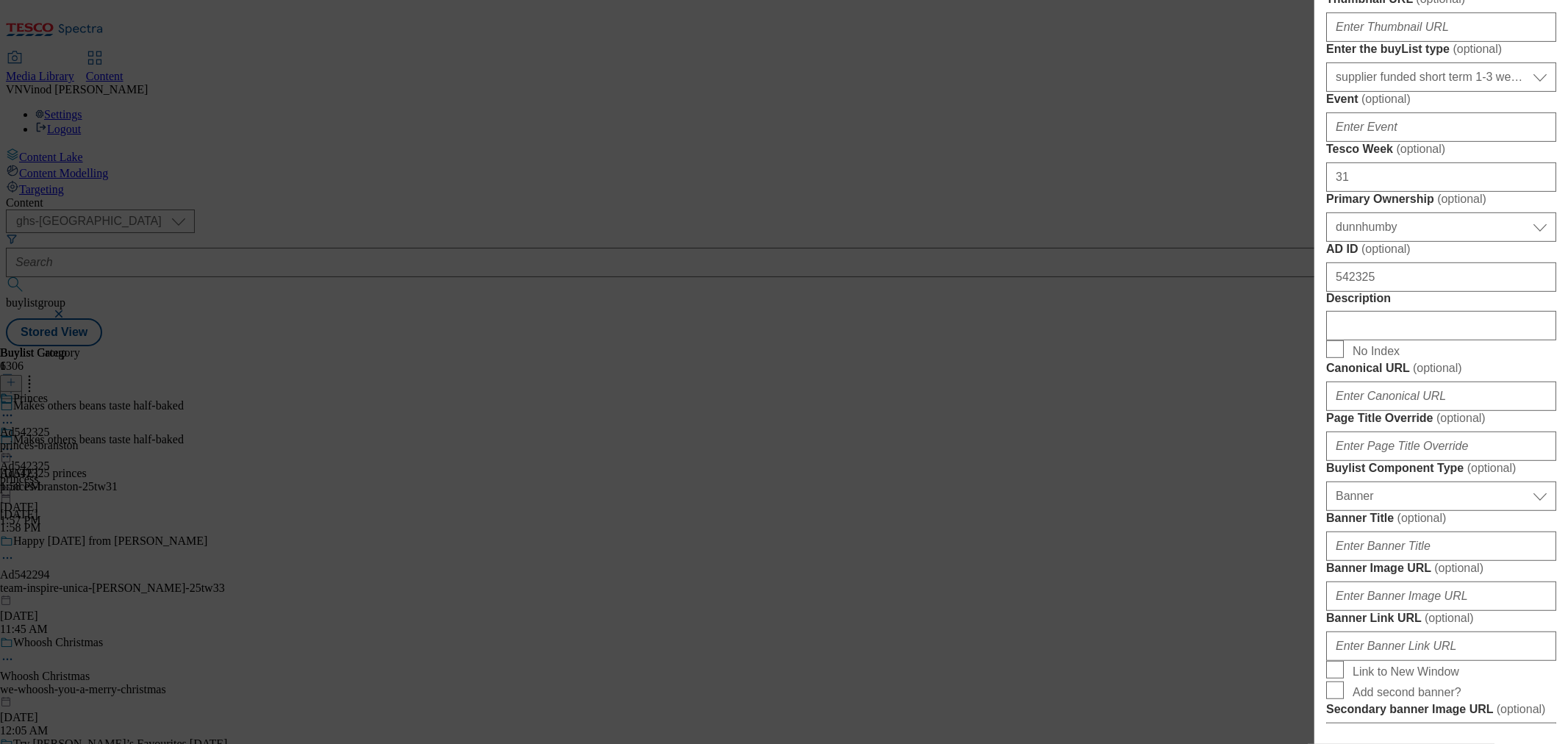
scroll to position [653, 0]
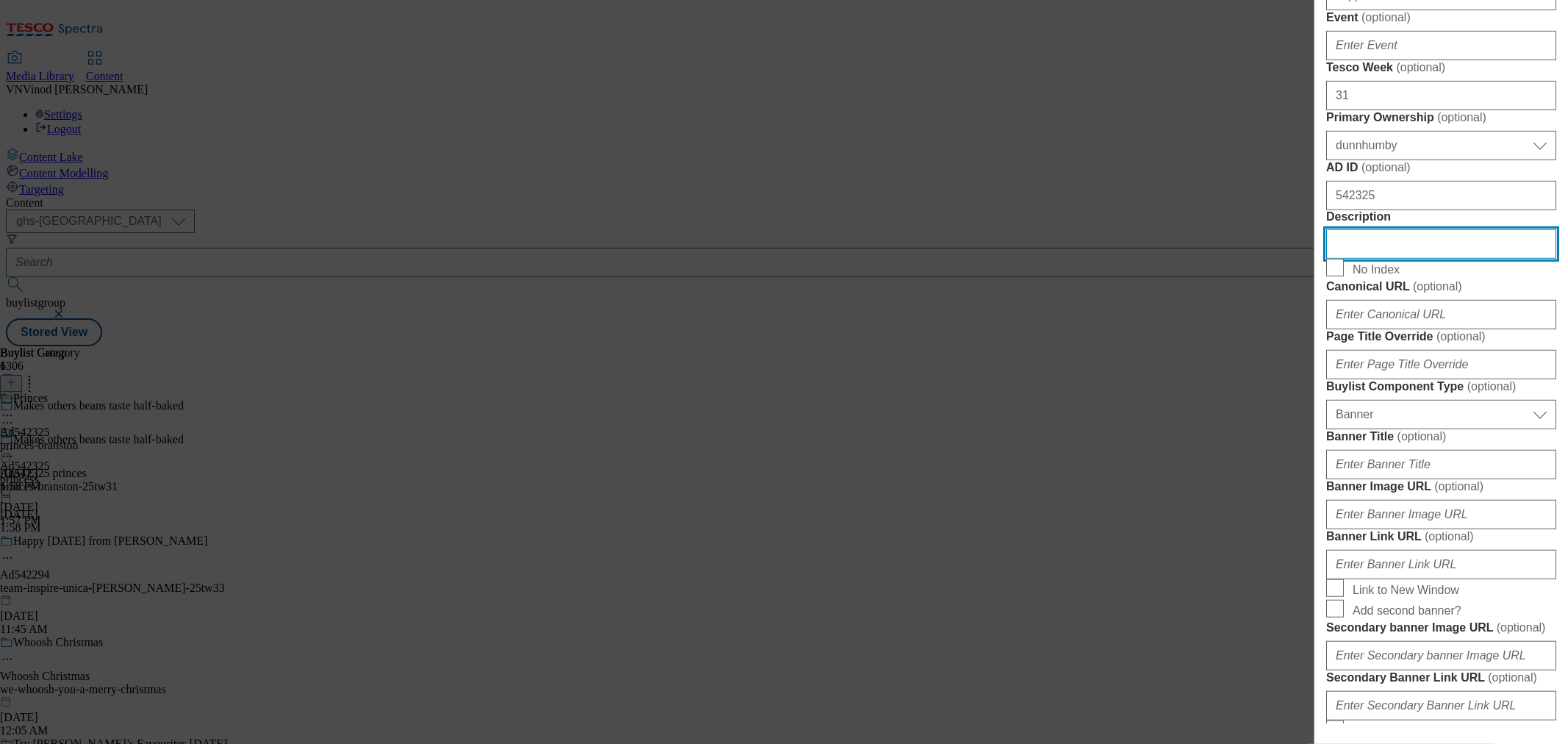
click at [1386, 259] on input "Description" at bounding box center [1441, 244] width 230 height 29
paste input "Branston Baked Beans in a Rich and Tasty Tomato Sauce 4 x 410g"
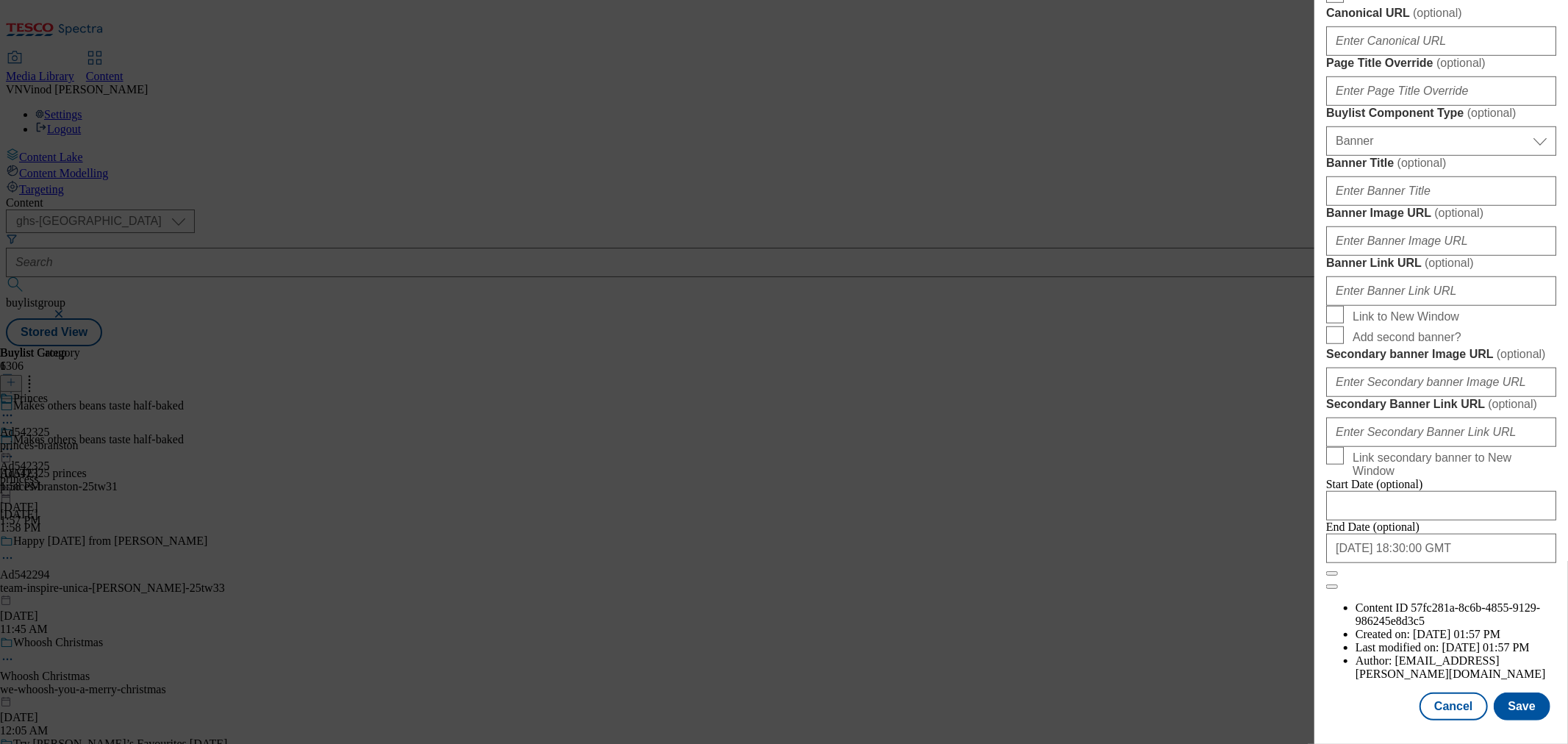
scroll to position [1482, 0]
type input "Branston Baked Beans in a Rich and Tasty Tomato Sauce 4 x 410g"
click at [1510, 695] on button "Save" at bounding box center [1522, 706] width 57 height 28
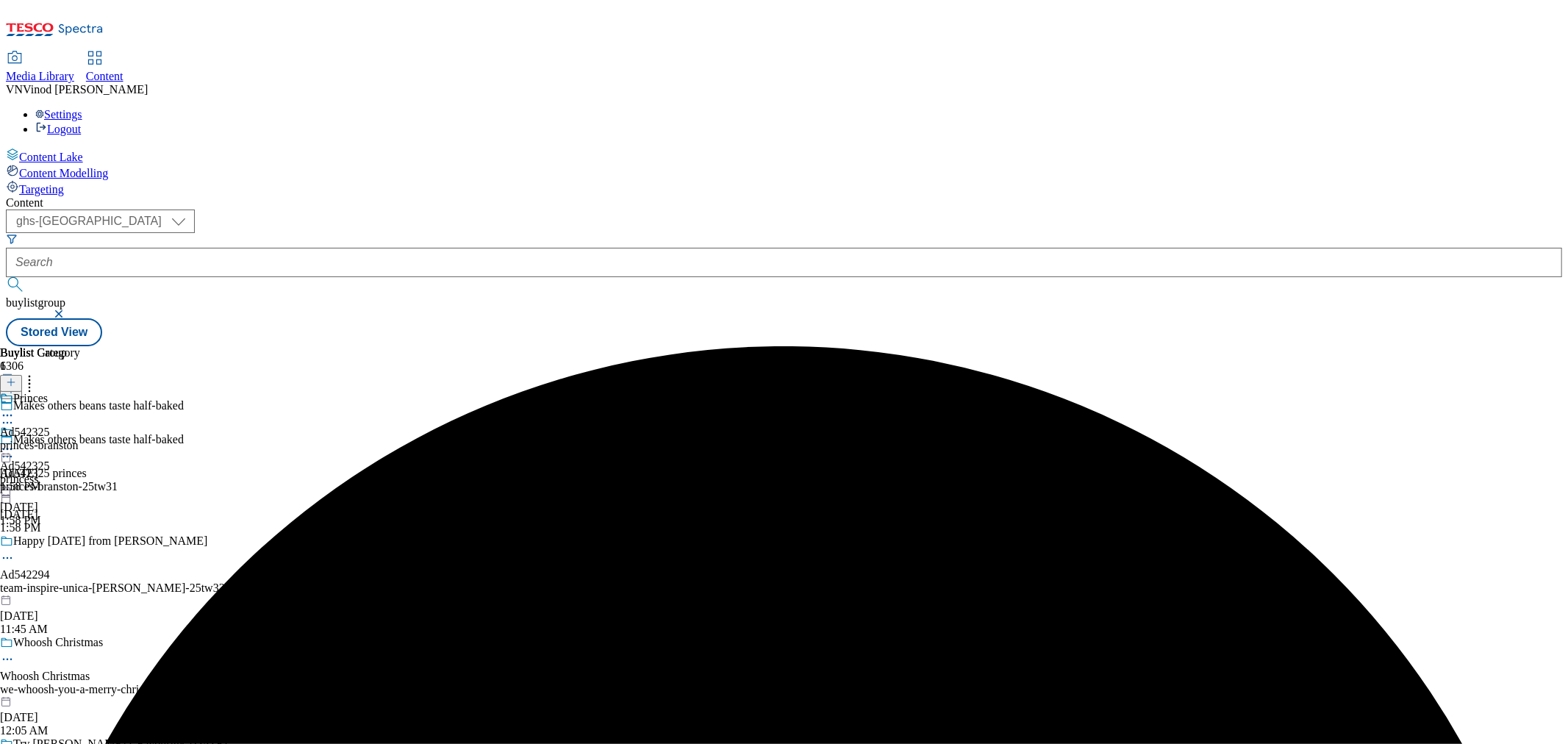
click at [14, 408] on icon at bounding box center [7, 415] width 14 height 14
click at [69, 438] on button "Edit" at bounding box center [49, 446] width 39 height 17
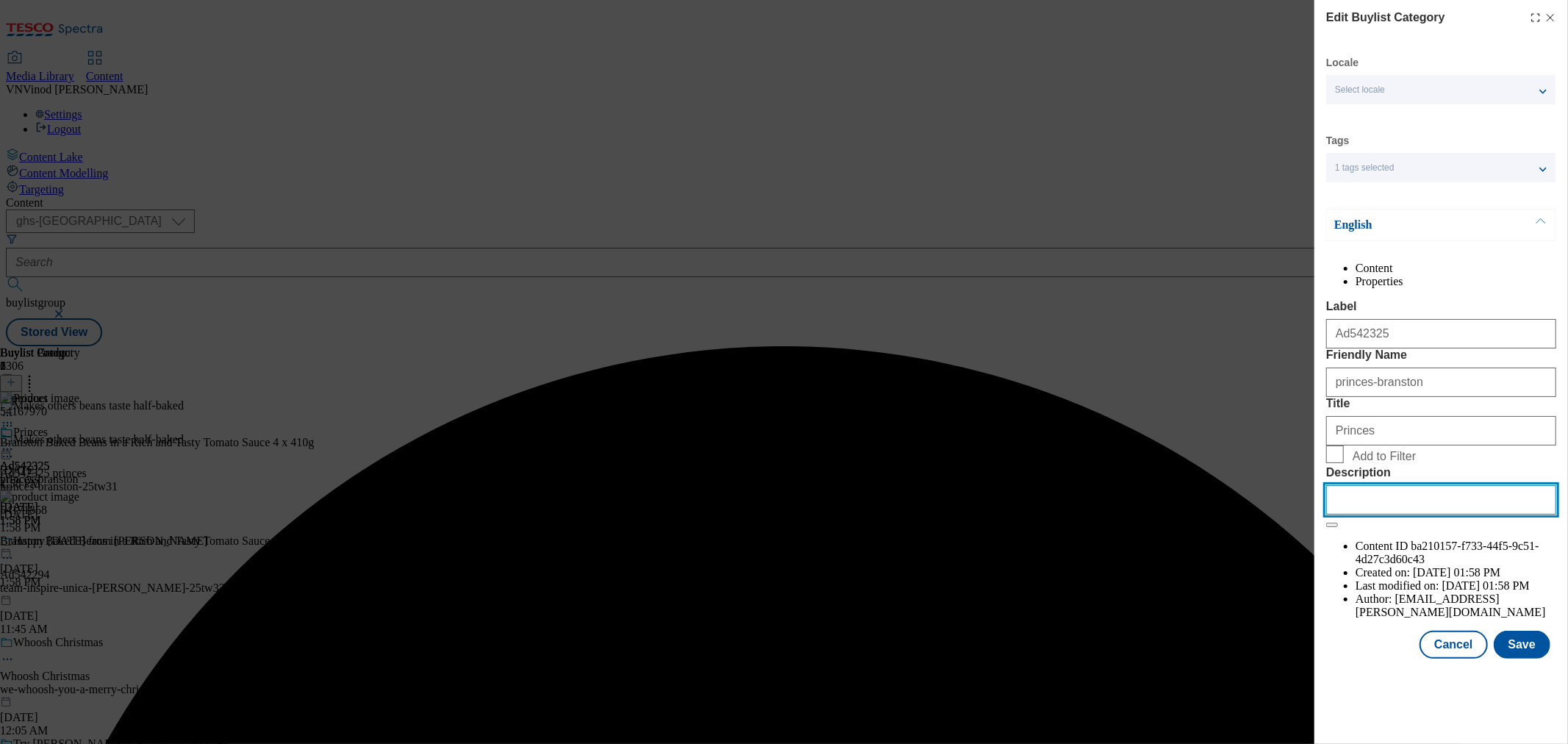
click at [1369, 515] on input "Description" at bounding box center [1441, 499] width 230 height 29
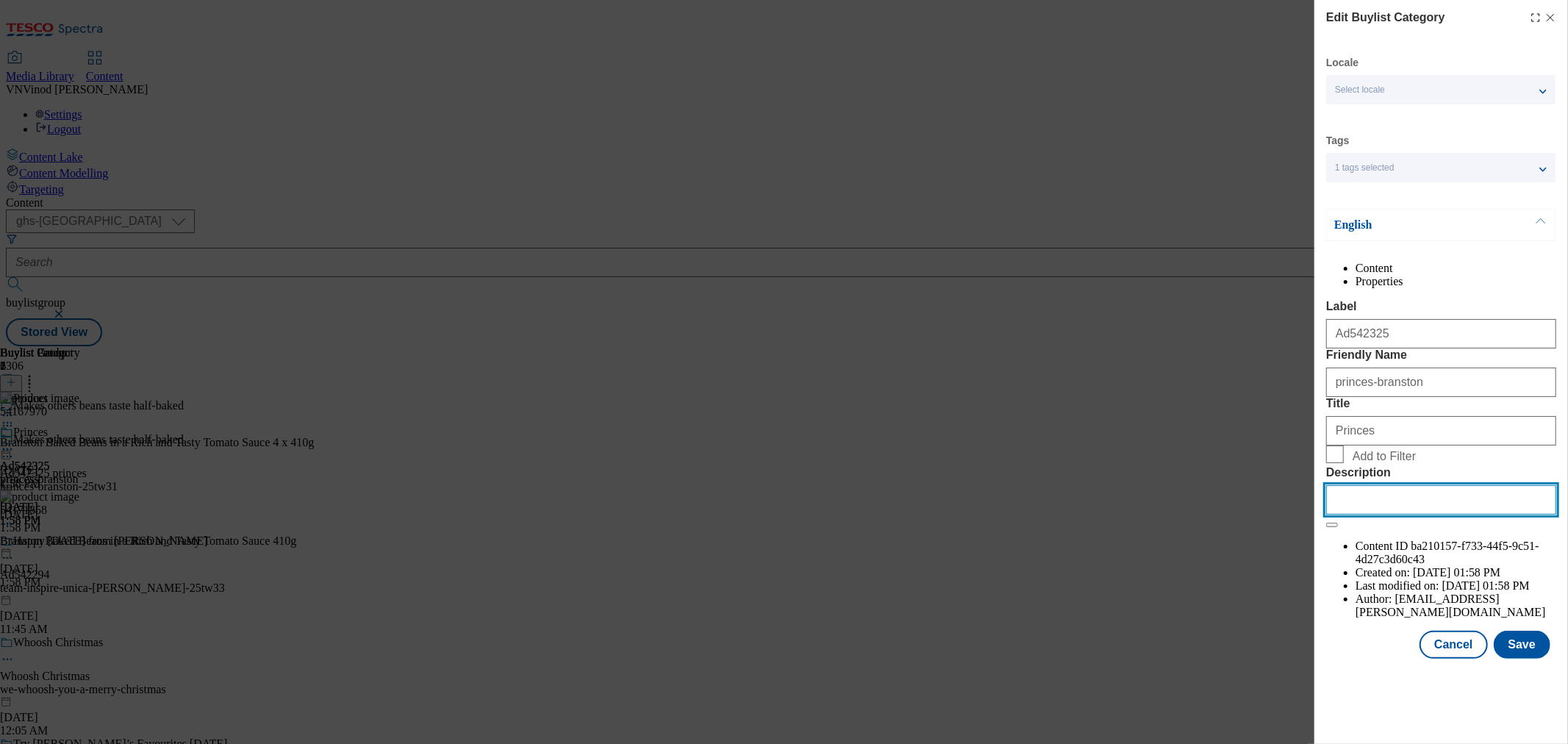
paste input "Branston Baked Beans in a Rich and Tasty Tomato Sauce 4 x 410g"
type input "Branston Baked Beans in a Rich and Tasty Tomato Sauce 4 x 410g"
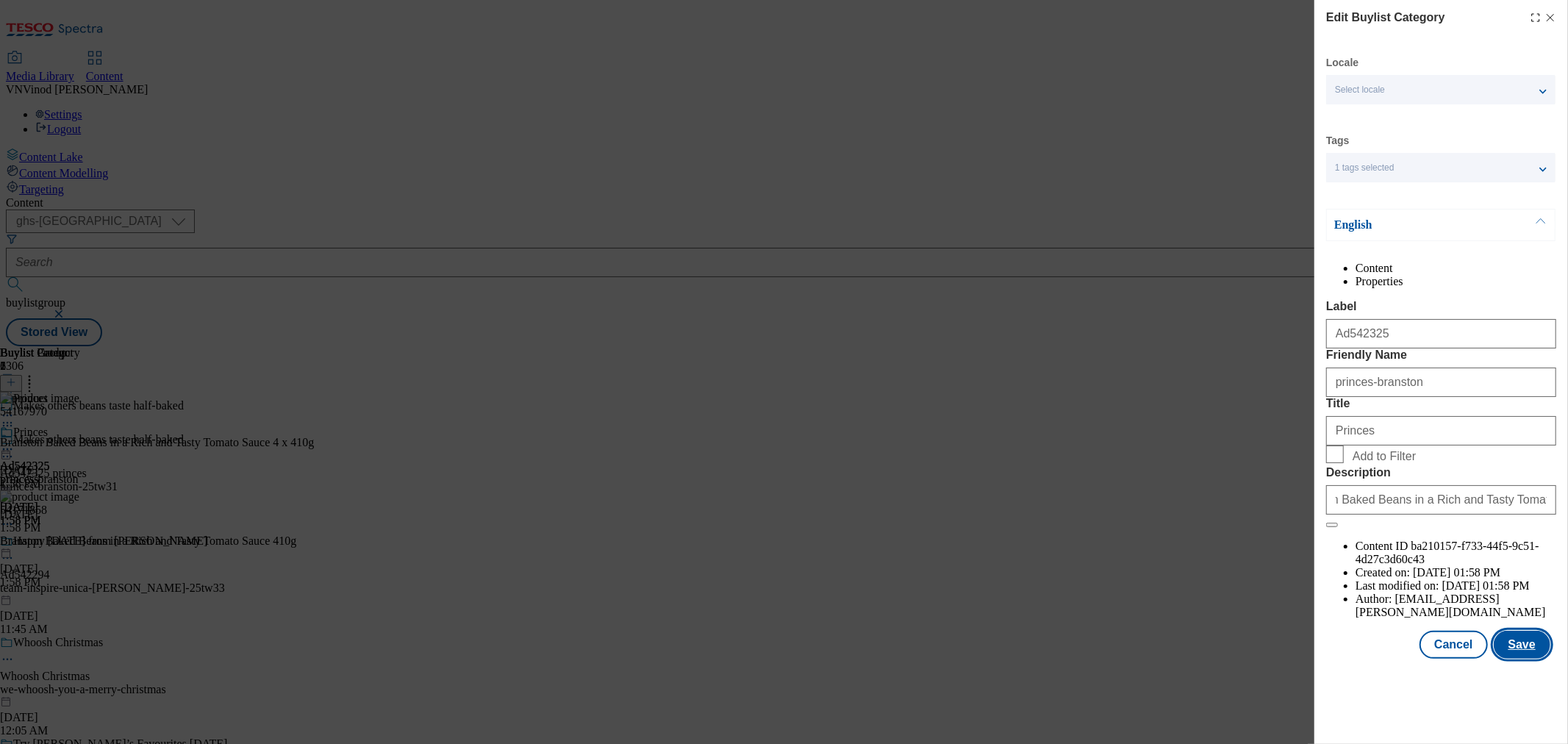
click at [1512, 658] on button "Save" at bounding box center [1522, 644] width 57 height 28
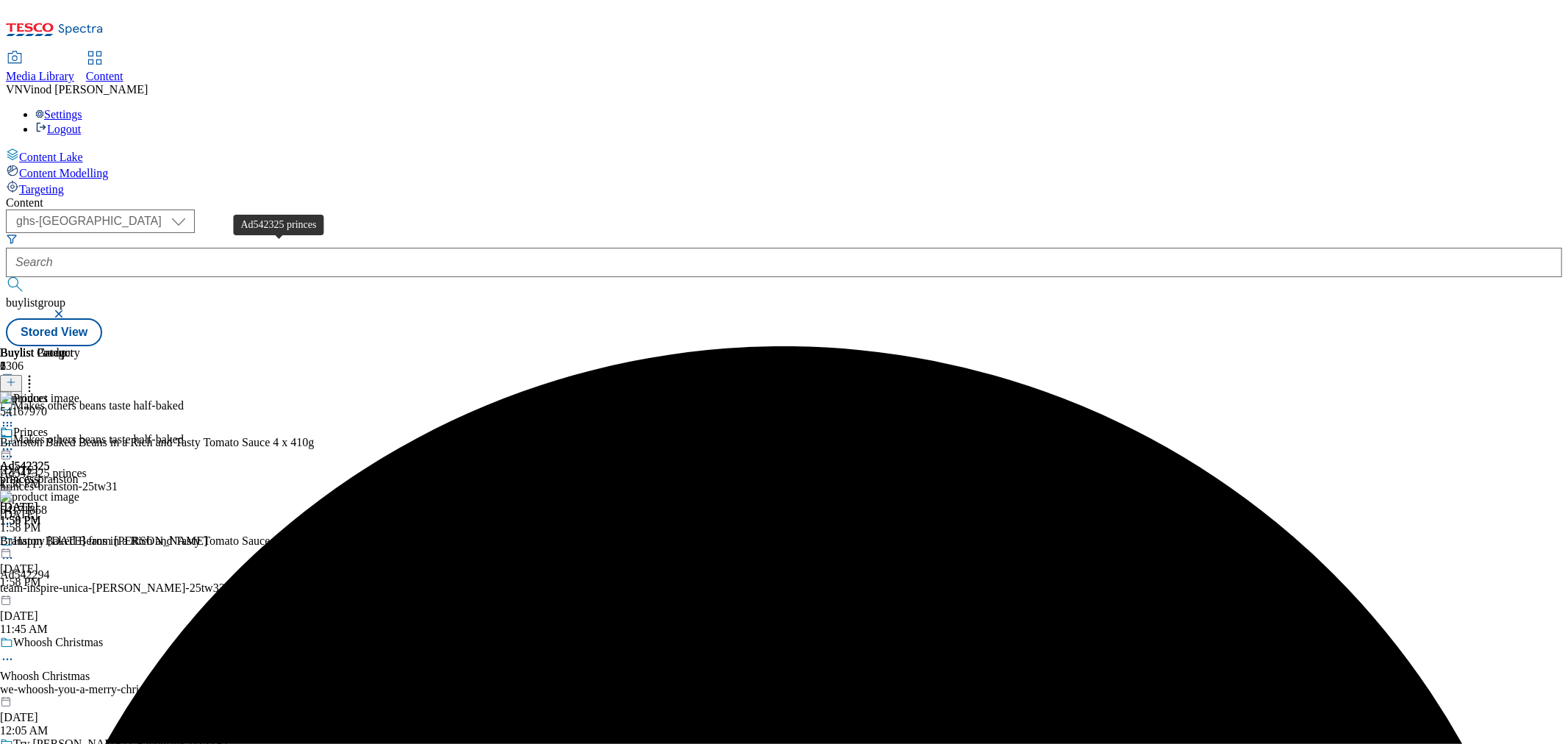
click at [87, 467] on div "Ad542325 princes" at bounding box center [43, 474] width 87 height 13
